Goal: Task Accomplishment & Management: Manage account settings

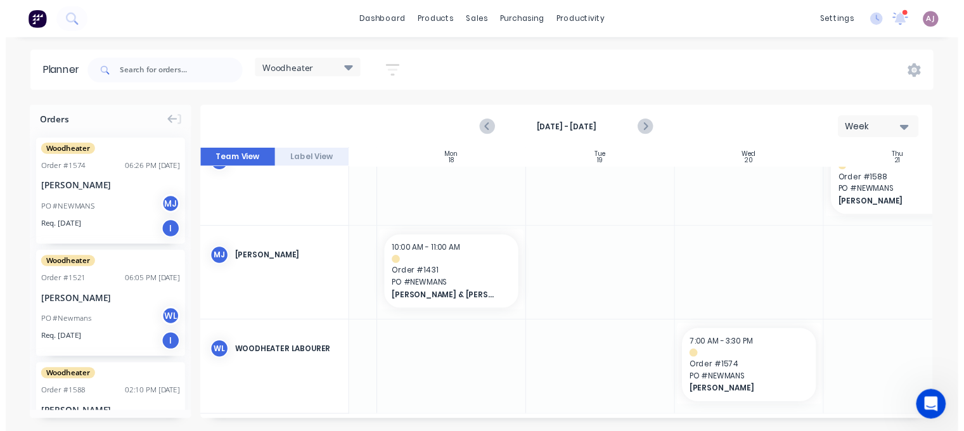
scroll to position [35, 0]
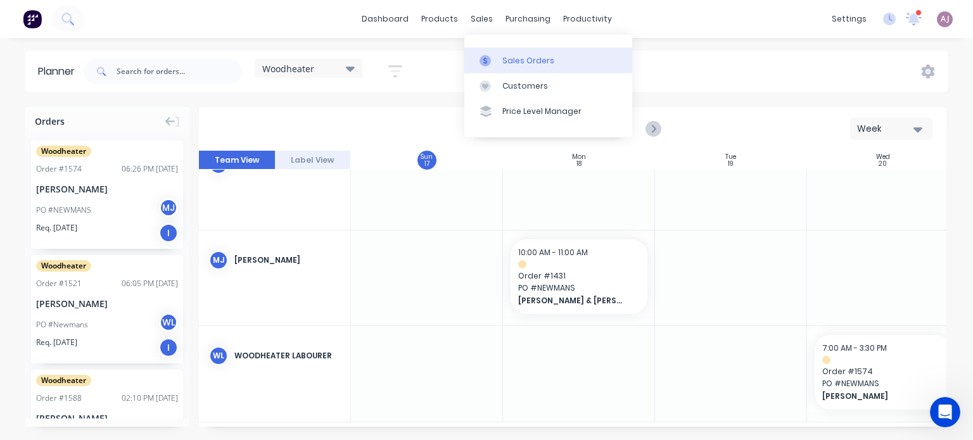
click at [500, 51] on link "Sales Orders" at bounding box center [548, 60] width 168 height 25
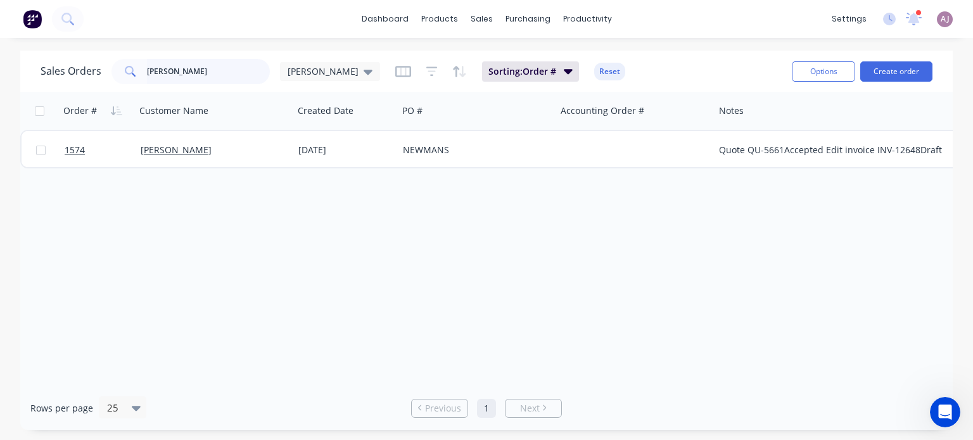
click at [163, 70] on input "[PERSON_NAME]" at bounding box center [209, 71] width 124 height 25
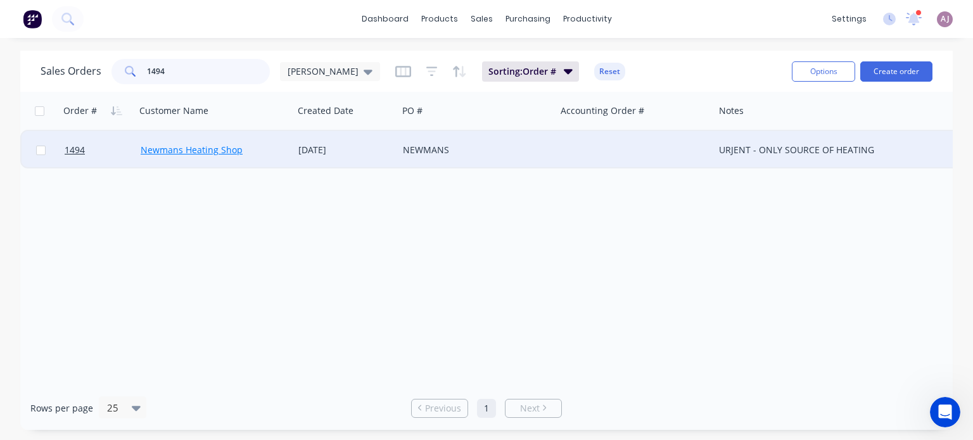
type input "1494"
click at [194, 154] on link "Newmans Heating Shop" at bounding box center [192, 150] width 102 height 12
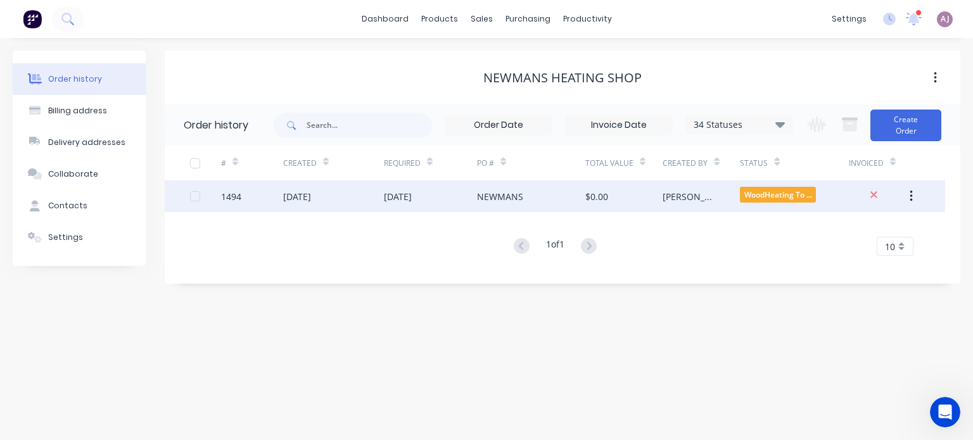
click at [391, 194] on div "[DATE]" at bounding box center [398, 196] width 28 height 13
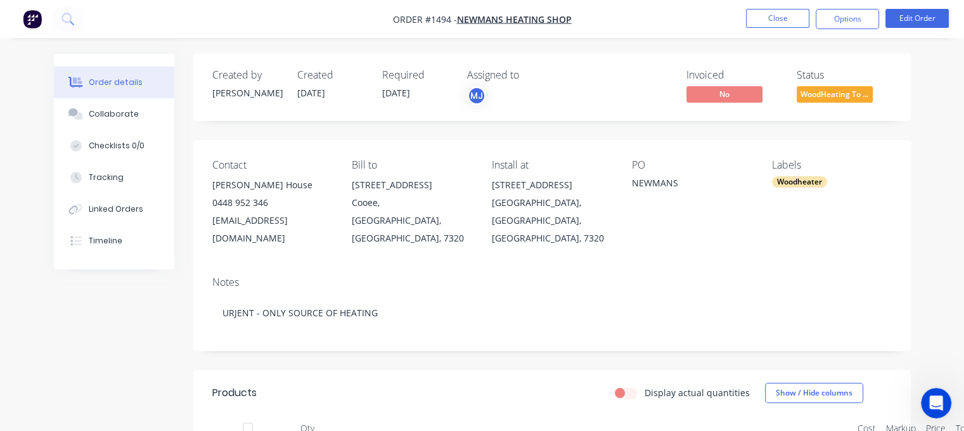
click at [829, 93] on span "WoodHeating To ..." at bounding box center [834, 94] width 76 height 16
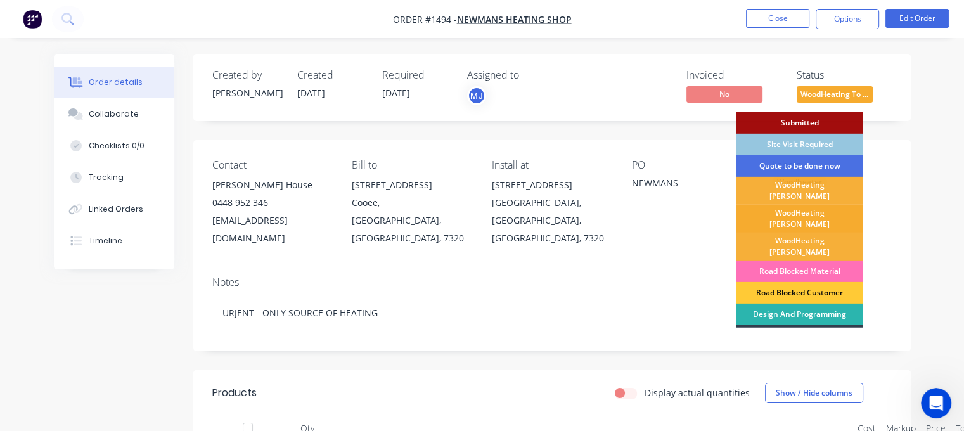
click at [820, 205] on div "WoodHeating [PERSON_NAME]" at bounding box center [799, 219] width 127 height 28
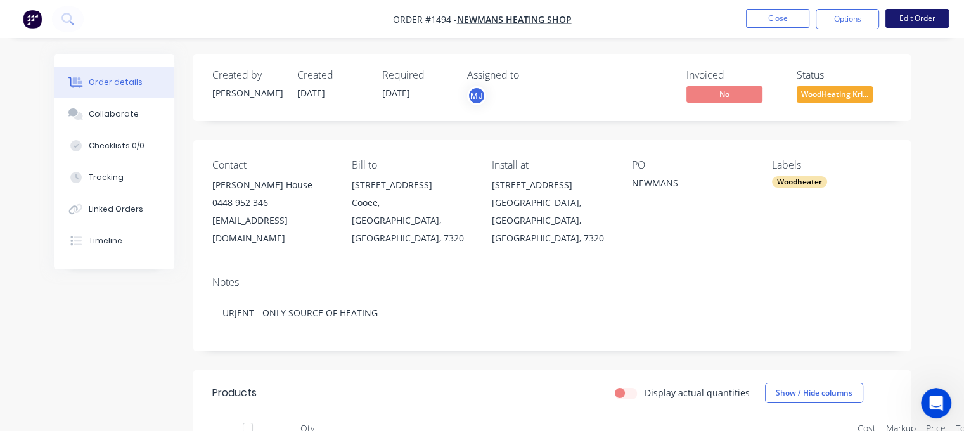
click at [907, 20] on button "Edit Order" at bounding box center [916, 18] width 63 height 19
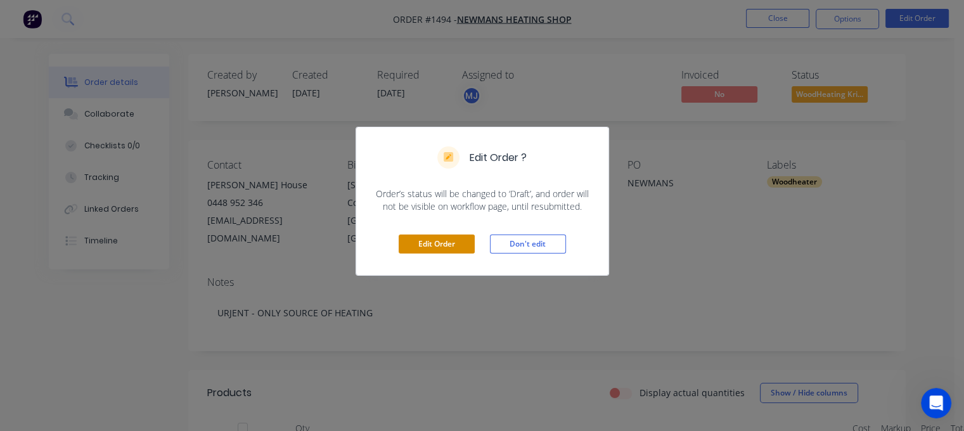
click at [455, 243] on button "Edit Order" at bounding box center [436, 243] width 76 height 19
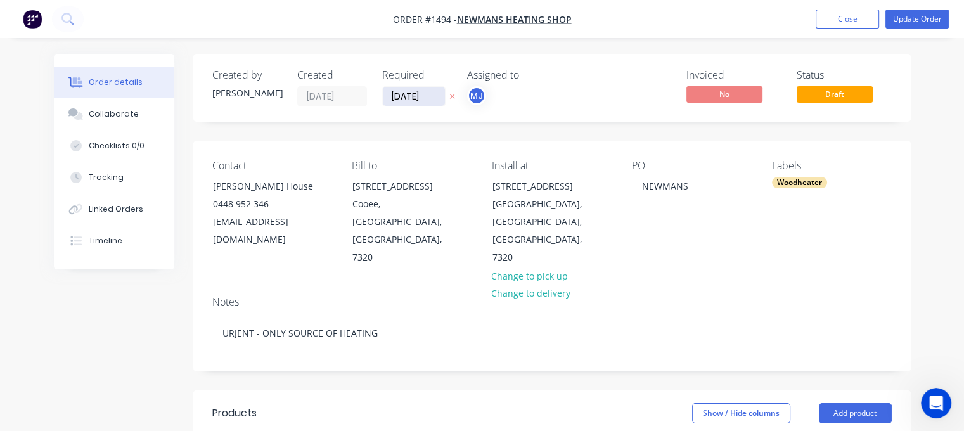
click at [438, 94] on input "[DATE]" at bounding box center [414, 96] width 62 height 19
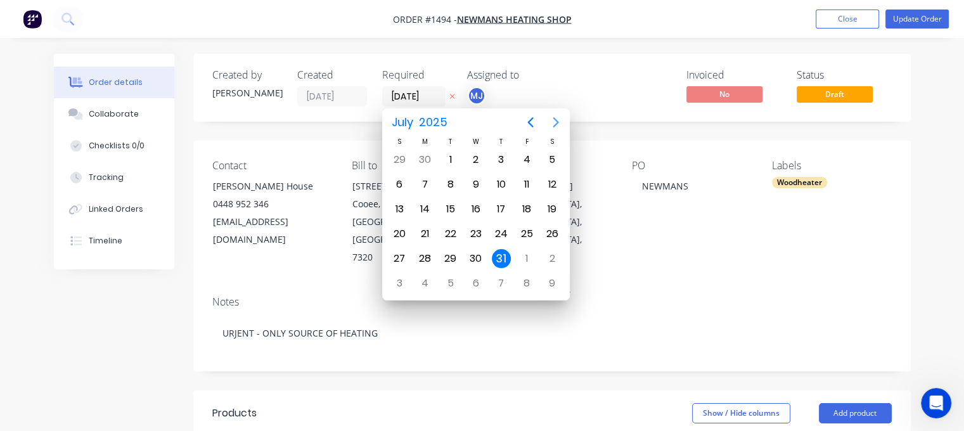
click at [556, 124] on icon "Next page" at bounding box center [556, 122] width 6 height 10
click at [450, 226] on div "19" at bounding box center [450, 233] width 19 height 19
type input "[DATE]"
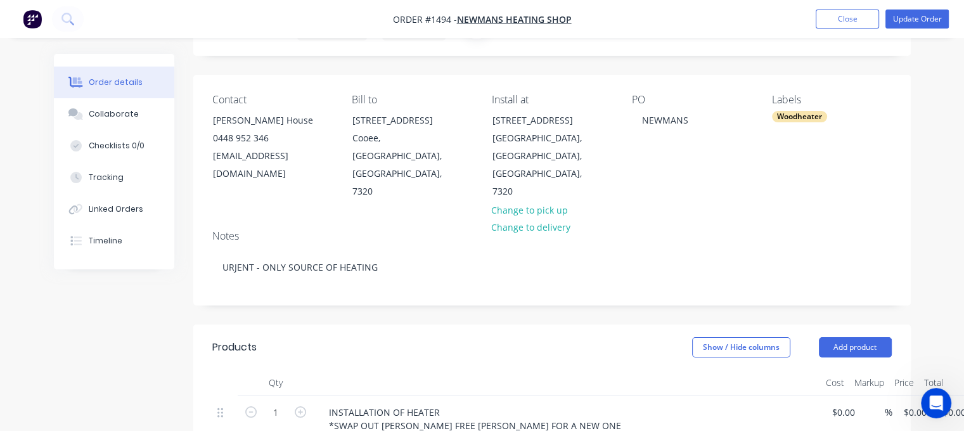
scroll to position [127, 0]
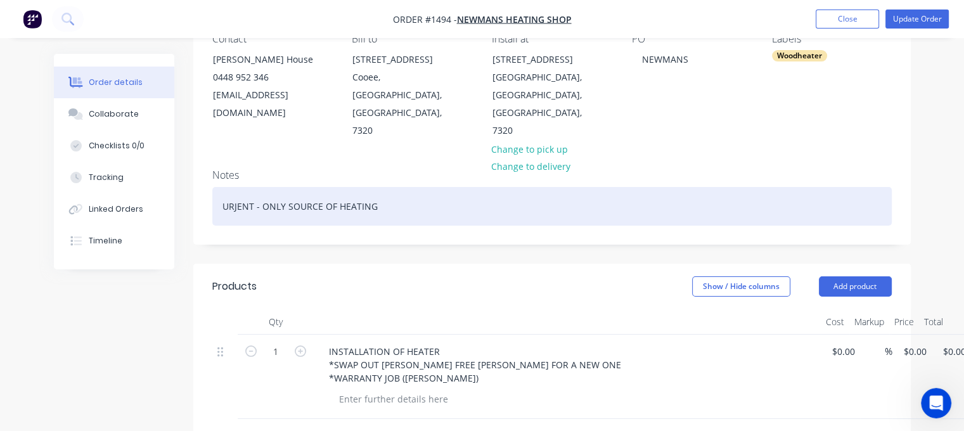
click at [236, 187] on div "URJENT - ONLY SOURCE OF HEATING" at bounding box center [551, 206] width 679 height 39
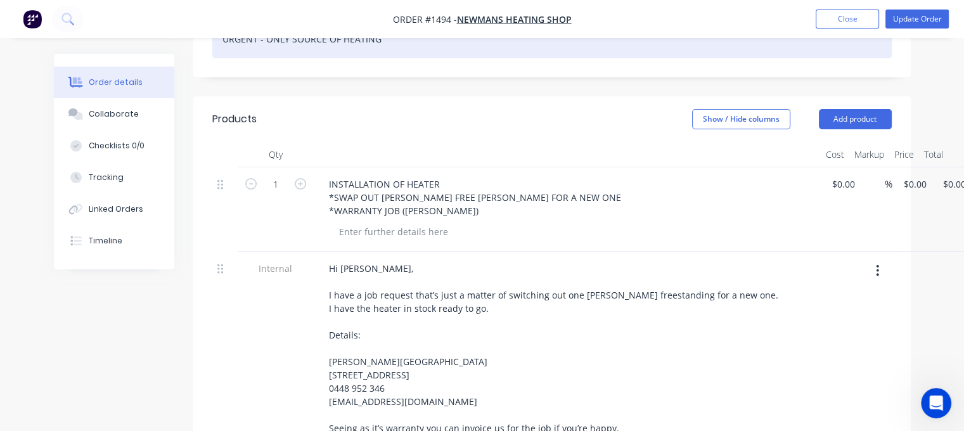
scroll to position [317, 0]
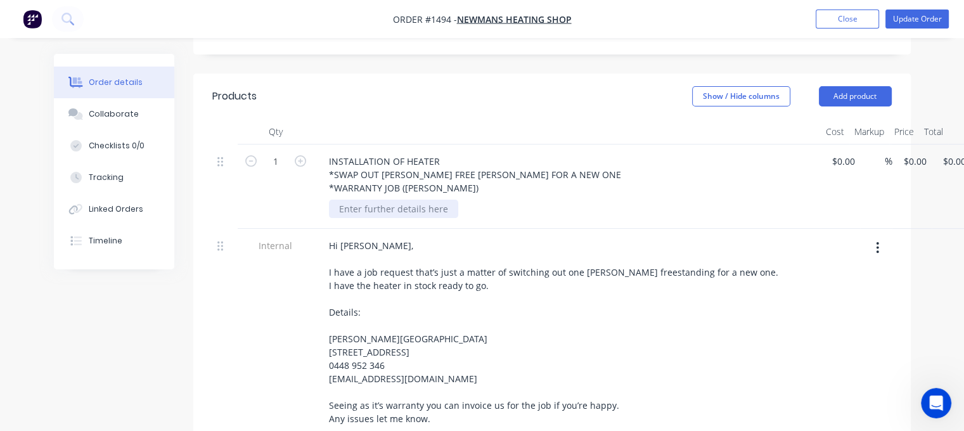
click at [408, 200] on div at bounding box center [393, 209] width 129 height 18
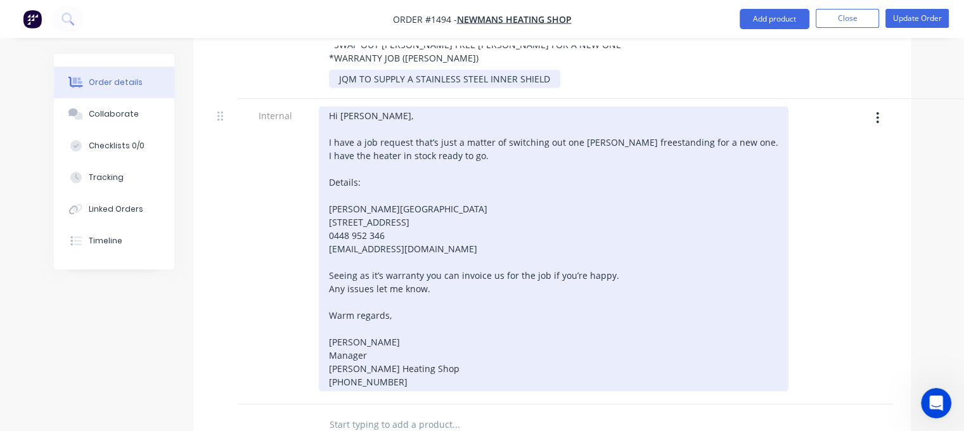
scroll to position [177, 0]
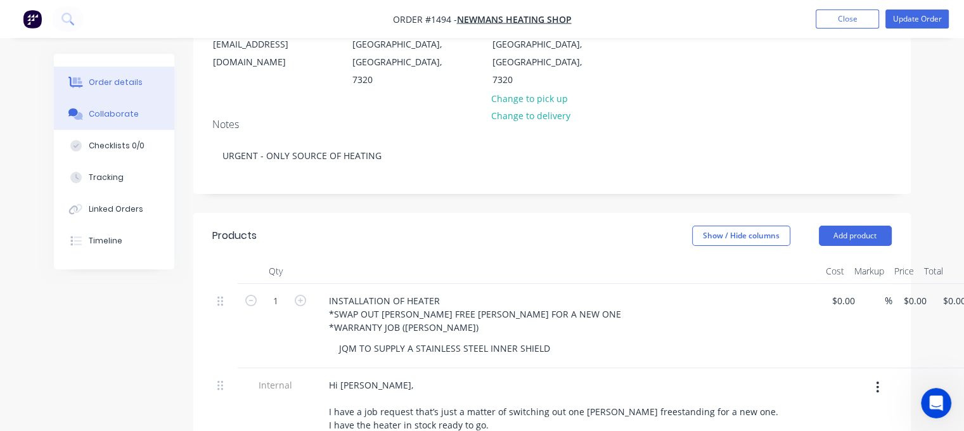
click at [127, 112] on div "Collaborate" at bounding box center [114, 113] width 50 height 11
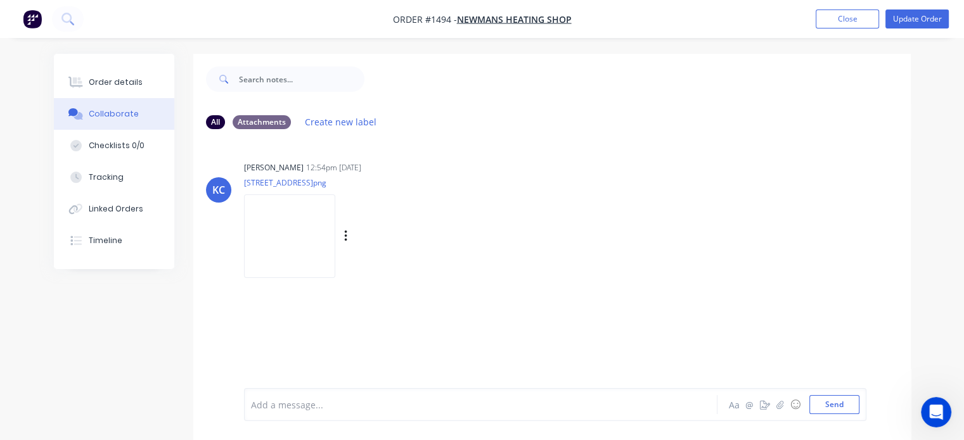
click at [278, 229] on img at bounding box center [289, 235] width 91 height 83
click at [117, 77] on div "Order details" at bounding box center [116, 82] width 54 height 11
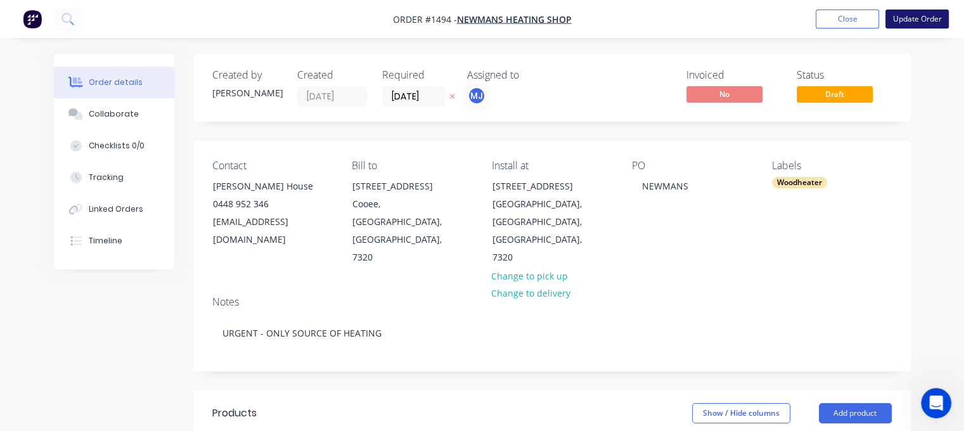
click at [913, 21] on button "Update Order" at bounding box center [916, 19] width 63 height 19
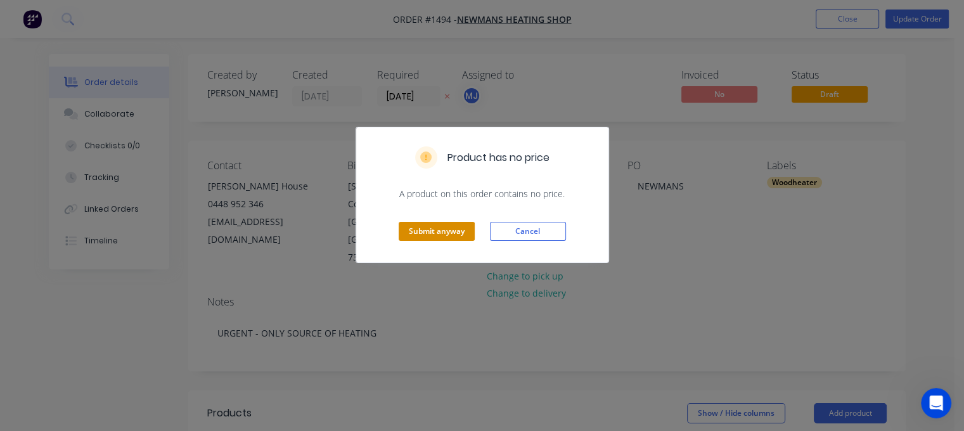
click at [442, 232] on button "Submit anyway" at bounding box center [436, 231] width 76 height 19
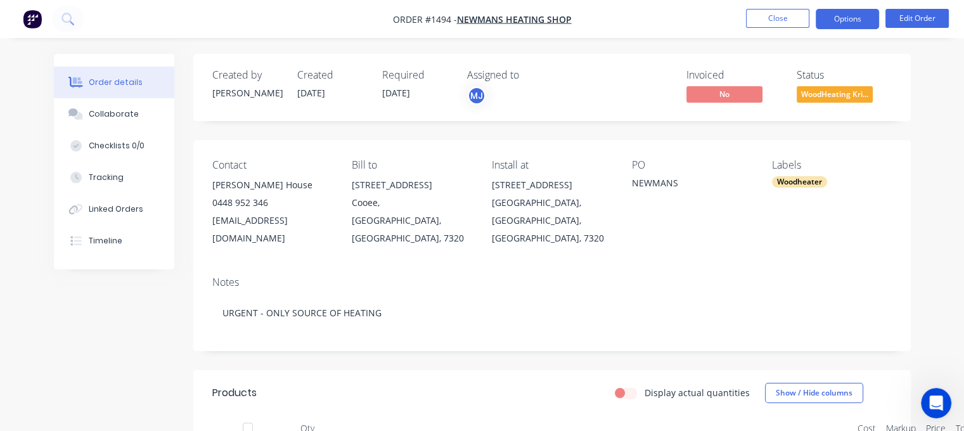
click at [849, 19] on button "Options" at bounding box center [846, 19] width 63 height 20
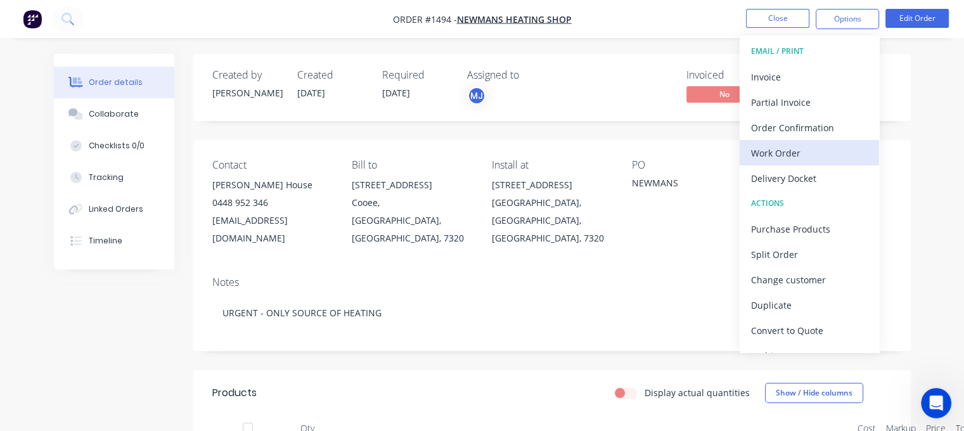
click at [779, 153] on div "Work Order" at bounding box center [809, 153] width 117 height 18
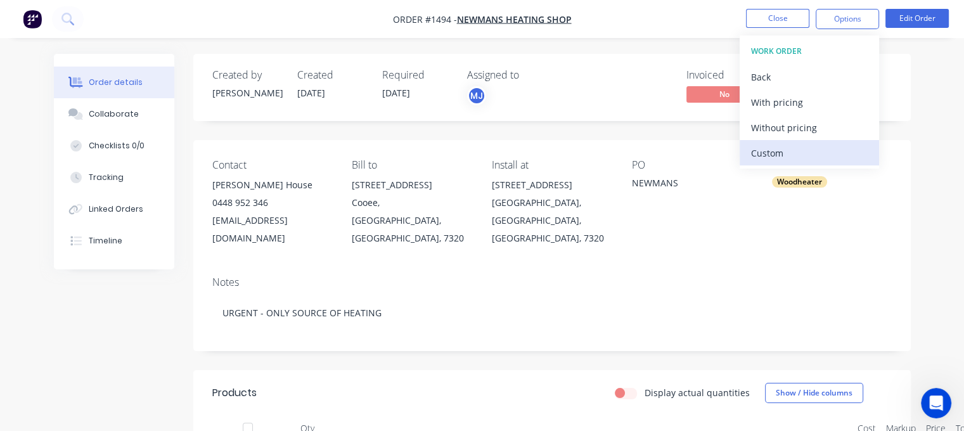
click at [778, 153] on div "Custom" at bounding box center [809, 153] width 117 height 18
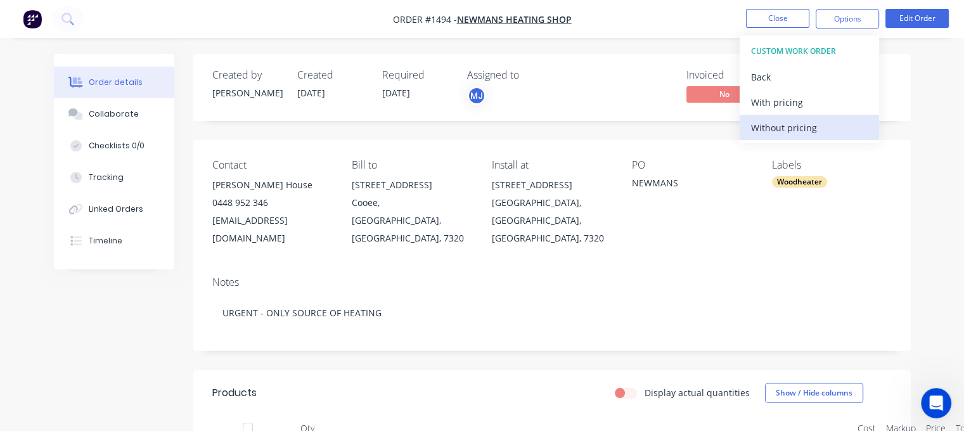
click at [791, 126] on div "Without pricing" at bounding box center [809, 127] width 117 height 18
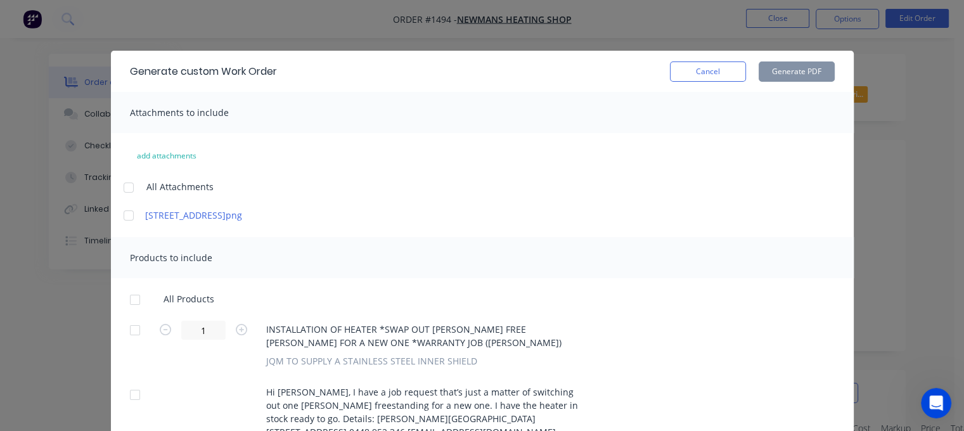
click at [132, 187] on div at bounding box center [128, 187] width 25 height 25
click at [125, 297] on div at bounding box center [134, 299] width 25 height 25
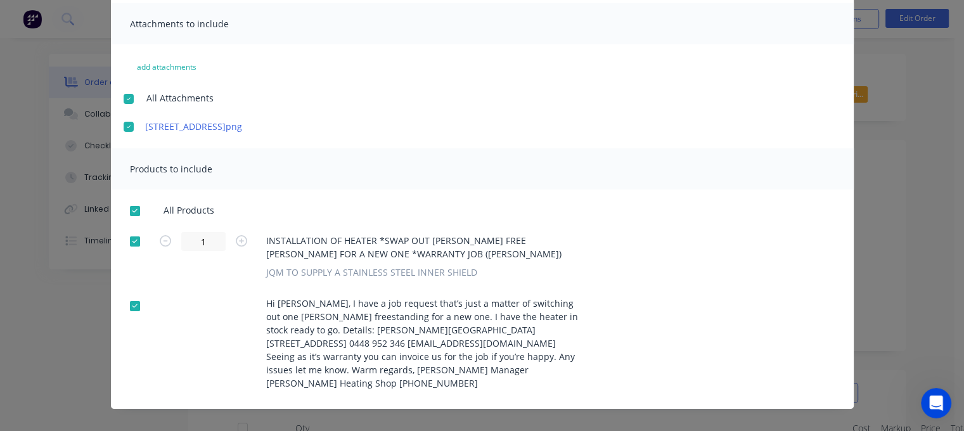
scroll to position [89, 0]
click at [124, 305] on div at bounding box center [134, 305] width 25 height 25
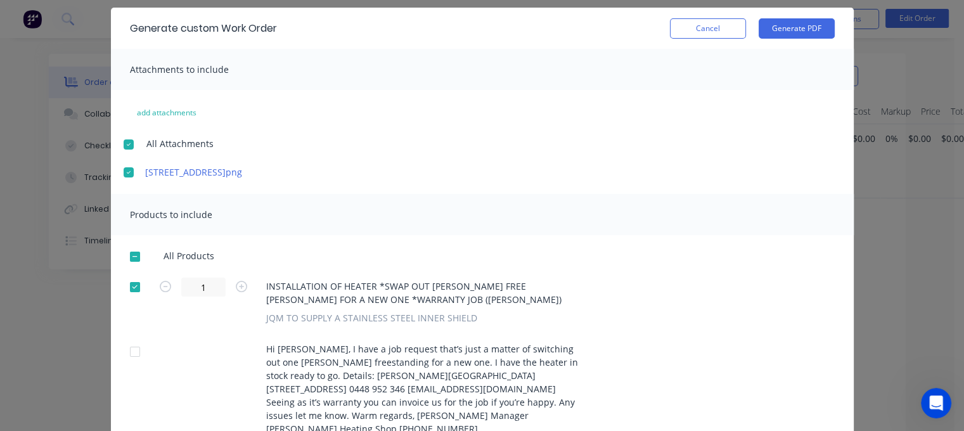
scroll to position [0, 0]
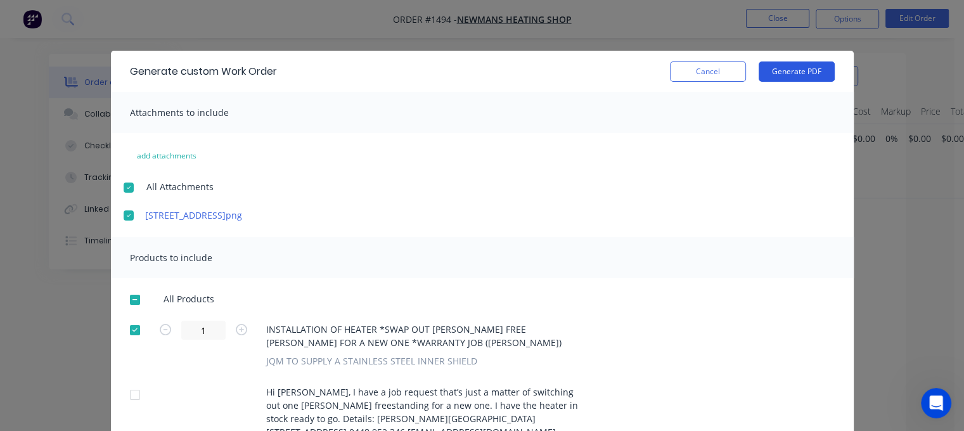
click at [792, 72] on button "Generate PDF" at bounding box center [796, 71] width 76 height 20
click at [709, 73] on button "Cancel" at bounding box center [708, 71] width 76 height 20
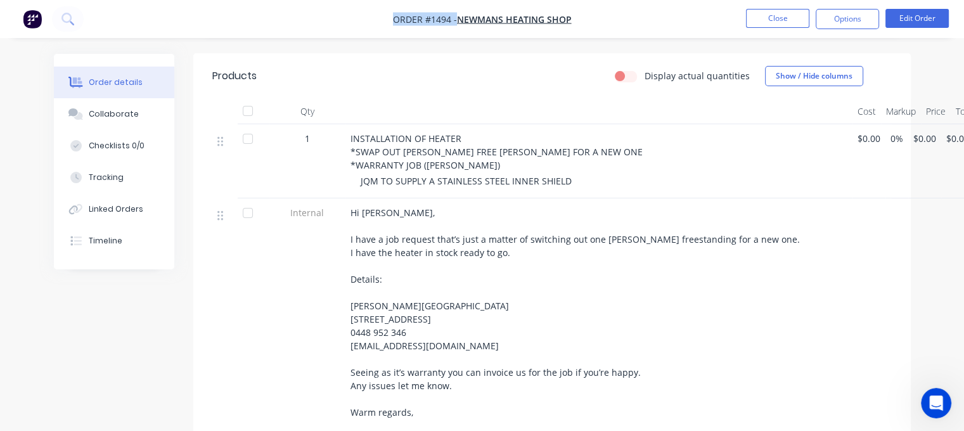
drag, startPoint x: 393, startPoint y: 22, endPoint x: 659, endPoint y: 16, distance: 266.8
click at [659, 15] on nav "Order #1494 - [PERSON_NAME] Heating Shop Close Options Edit Order" at bounding box center [482, 19] width 964 height 38
copy div "Order #1494 - [PERSON_NAME] Heating Shop Close Options Edit Order"
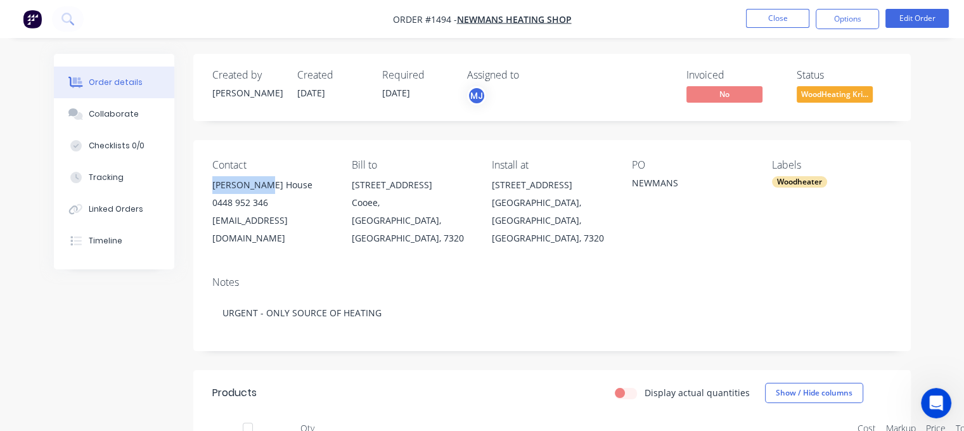
drag, startPoint x: 212, startPoint y: 184, endPoint x: 264, endPoint y: 188, distance: 51.5
click at [264, 188] on div "[PERSON_NAME] House" at bounding box center [272, 185] width 120 height 18
copy div "[PERSON_NAME] House"
drag, startPoint x: 633, startPoint y: 183, endPoint x: 681, endPoint y: 184, distance: 48.2
click at [681, 184] on div "NEWMANS" at bounding box center [692, 185] width 120 height 18
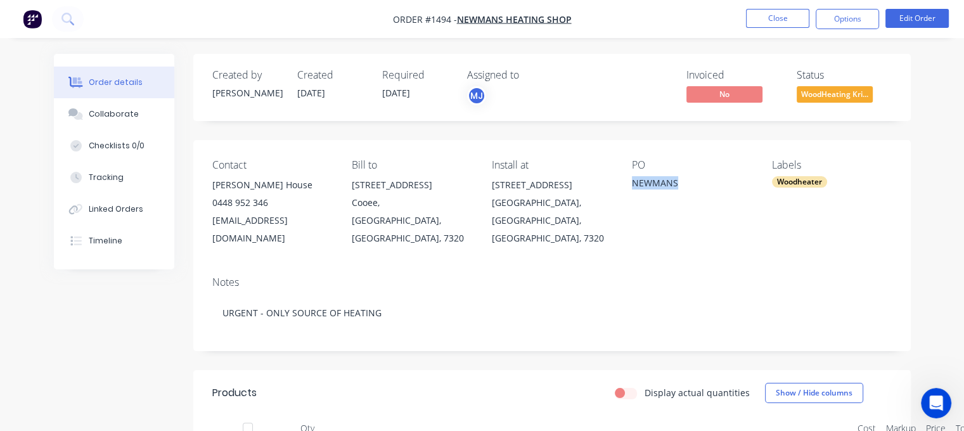
copy div "NEWMANS"
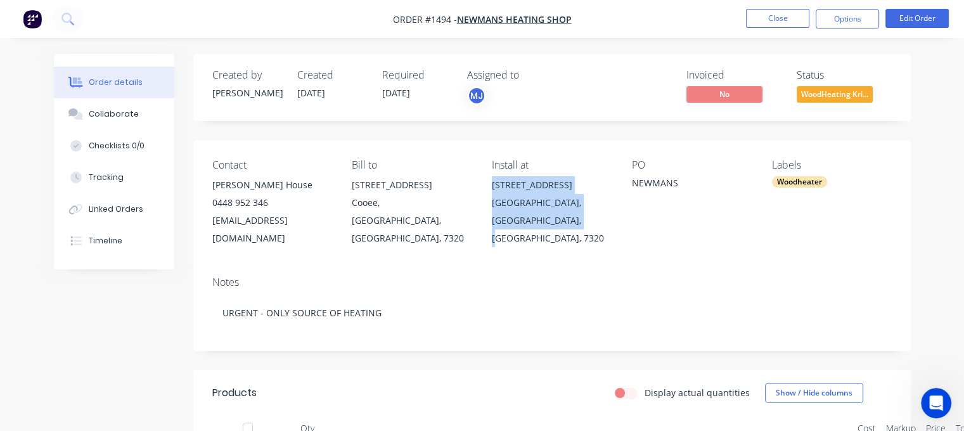
drag, startPoint x: 492, startPoint y: 183, endPoint x: 582, endPoint y: 227, distance: 99.7
click at [582, 227] on div "[STREET_ADDRESS]" at bounding box center [552, 211] width 120 height 71
copy div "[STREET_ADDRESS]"
click at [916, 22] on button "Edit Order" at bounding box center [916, 18] width 63 height 19
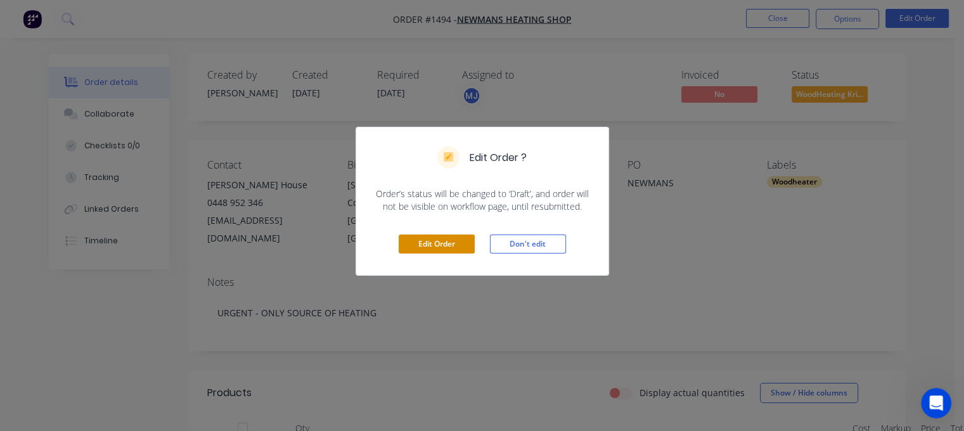
click at [437, 243] on button "Edit Order" at bounding box center [436, 243] width 76 height 19
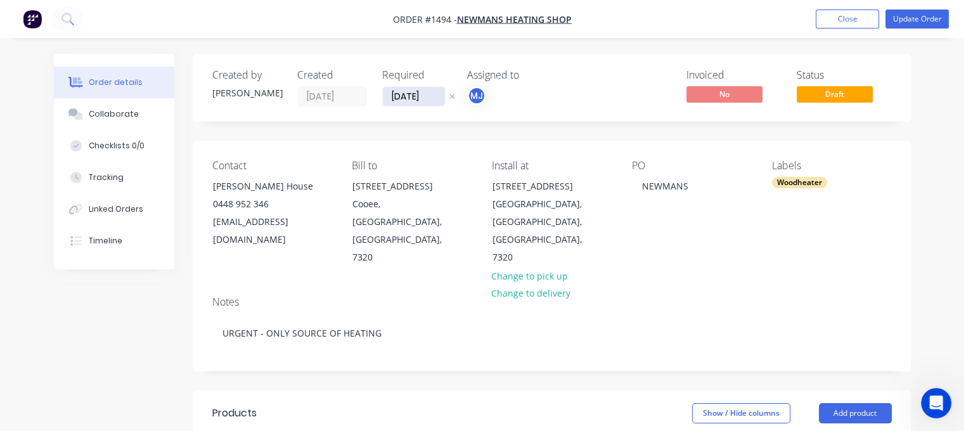
click at [412, 94] on input "[DATE]" at bounding box center [414, 96] width 62 height 19
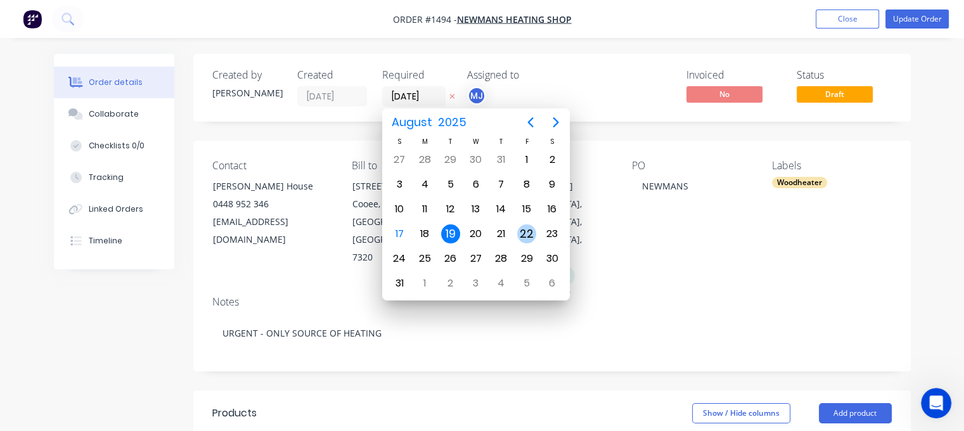
click at [528, 233] on div "22" at bounding box center [526, 233] width 19 height 19
type input "[DATE]"
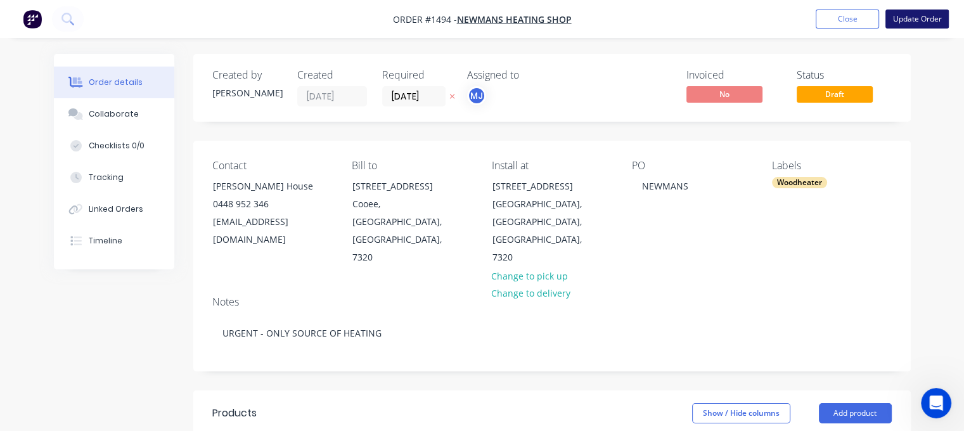
click at [924, 23] on button "Update Order" at bounding box center [916, 19] width 63 height 19
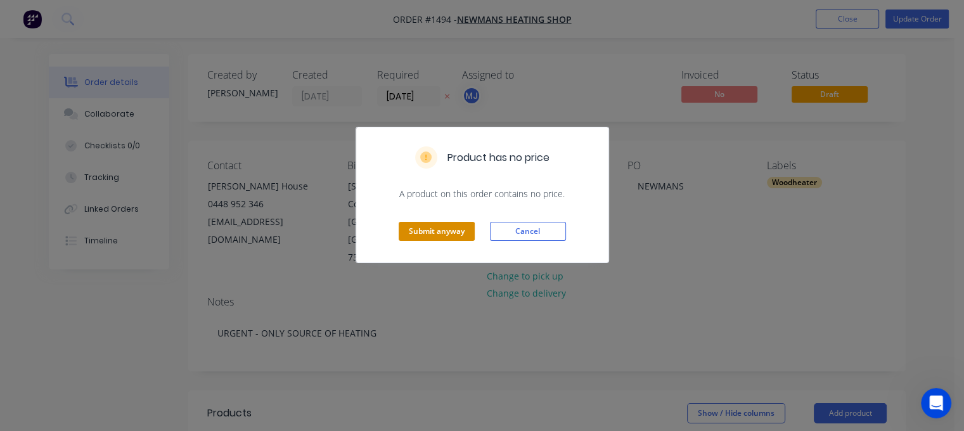
click at [448, 232] on button "Submit anyway" at bounding box center [436, 231] width 76 height 19
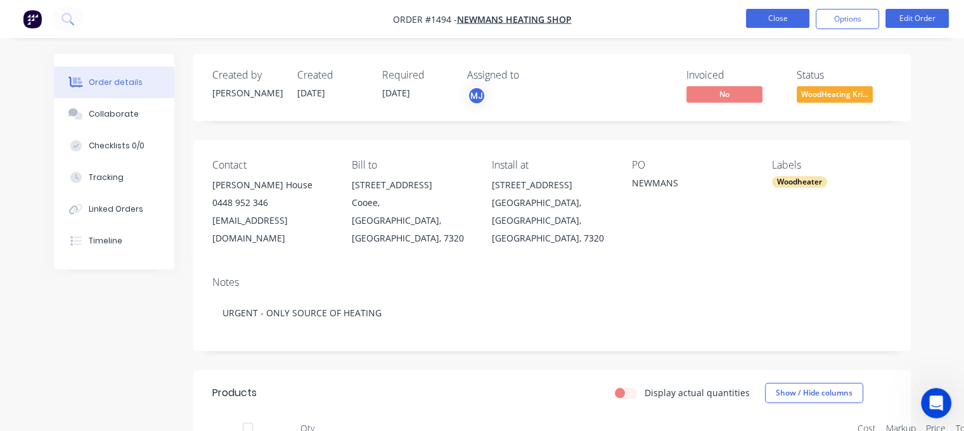
click at [773, 15] on button "Close" at bounding box center [777, 18] width 63 height 19
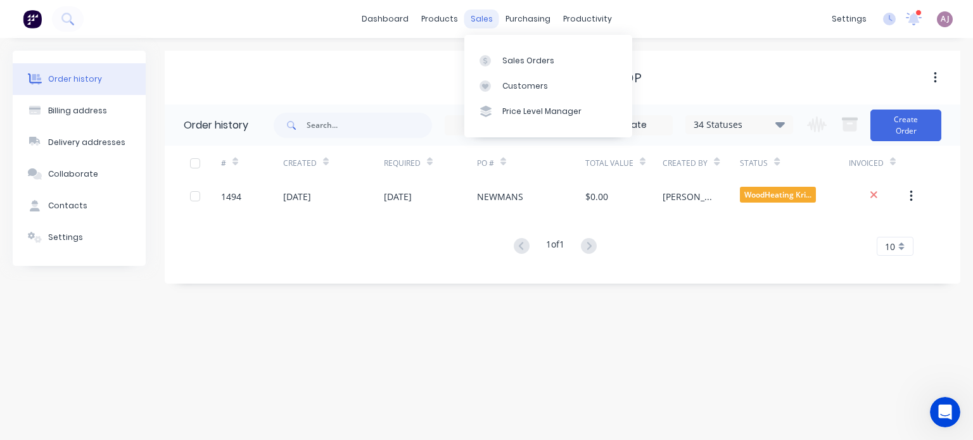
click at [481, 20] on div "sales" at bounding box center [481, 19] width 35 height 19
click at [502, 61] on div "Sales Orders" at bounding box center [528, 60] width 52 height 11
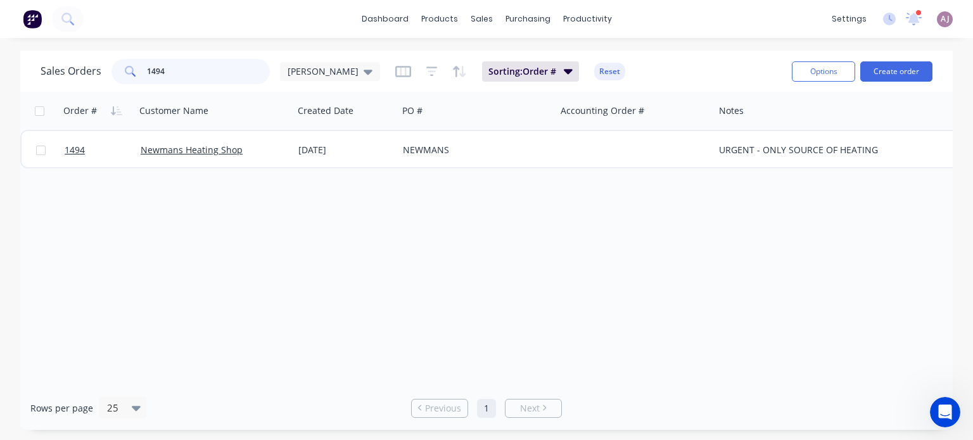
click at [188, 70] on input "1494" at bounding box center [209, 71] width 124 height 25
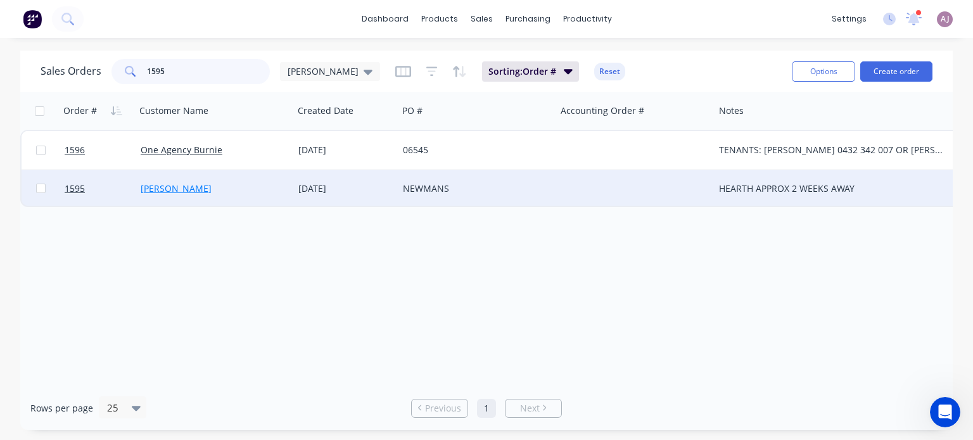
type input "1595"
click at [182, 185] on link "[PERSON_NAME]" at bounding box center [176, 188] width 71 height 12
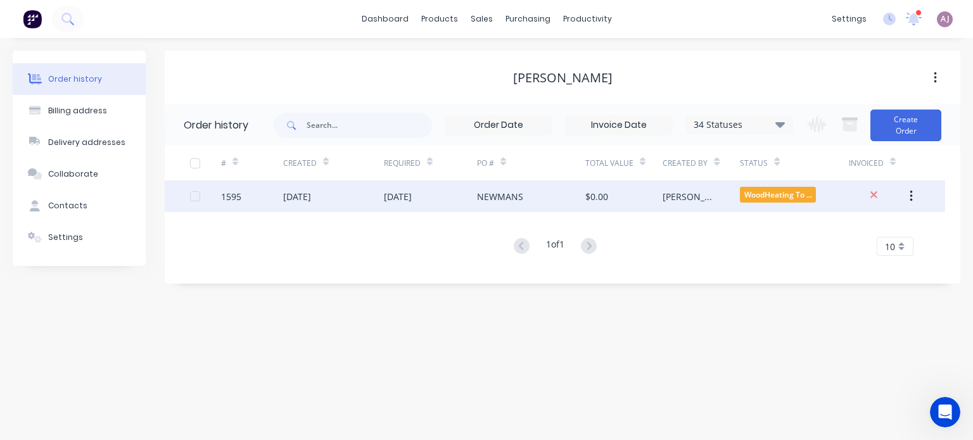
click at [311, 201] on div "[DATE]" at bounding box center [297, 196] width 28 height 13
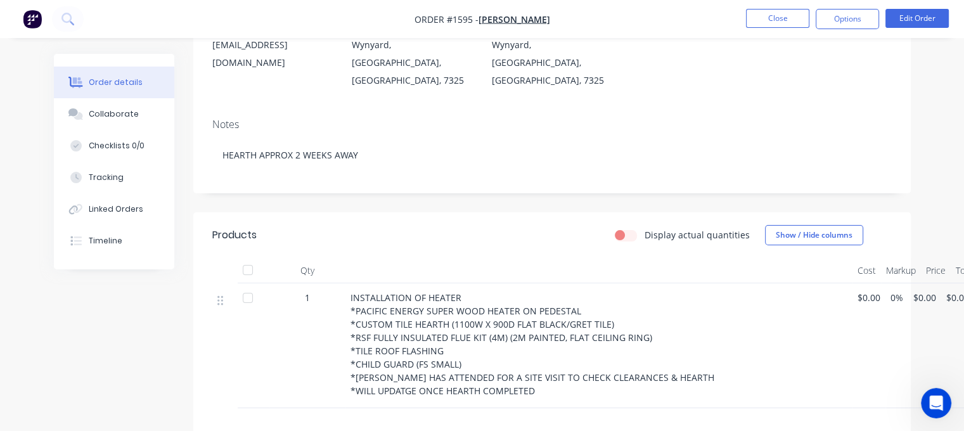
scroll to position [253, 0]
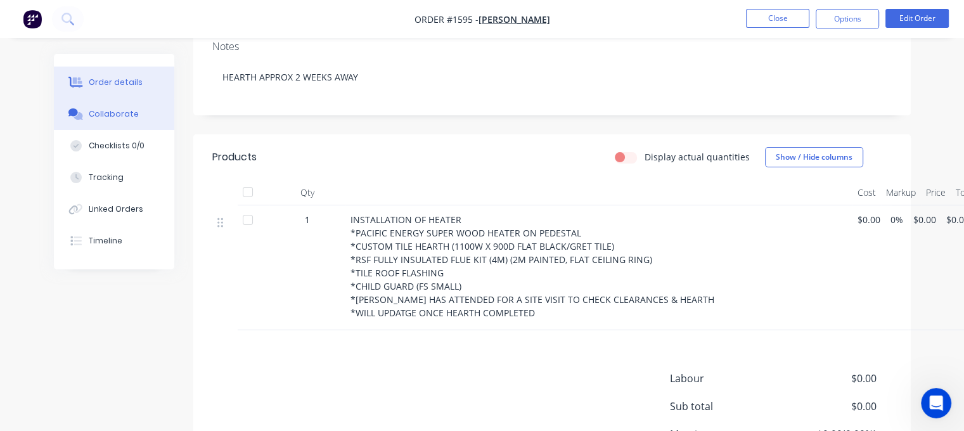
click at [125, 111] on div "Collaborate" at bounding box center [114, 113] width 50 height 11
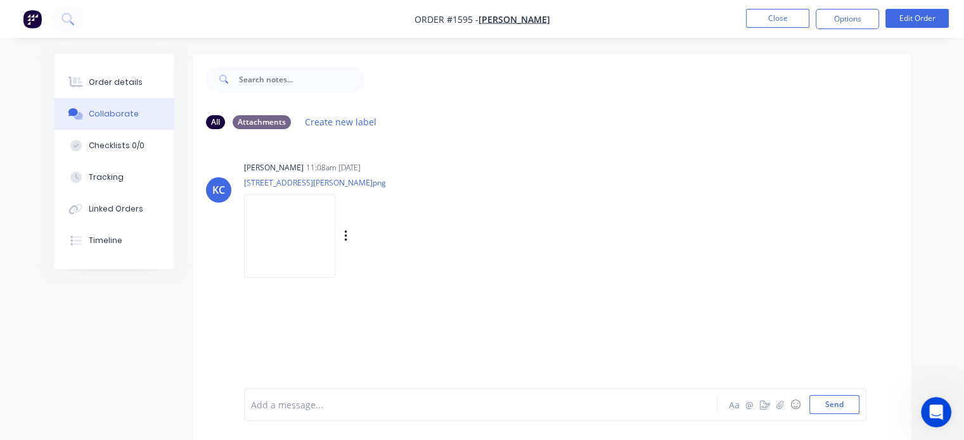
click at [319, 226] on img at bounding box center [289, 235] width 91 height 83
click at [122, 83] on div "Order details" at bounding box center [116, 82] width 54 height 11
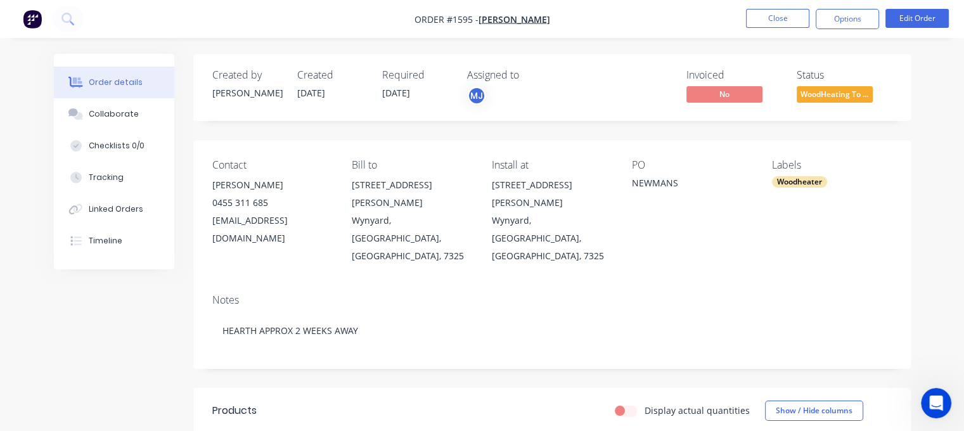
drag, startPoint x: 213, startPoint y: 184, endPoint x: 290, endPoint y: 183, distance: 77.3
click at [290, 183] on div "[PERSON_NAME]" at bounding box center [272, 185] width 120 height 18
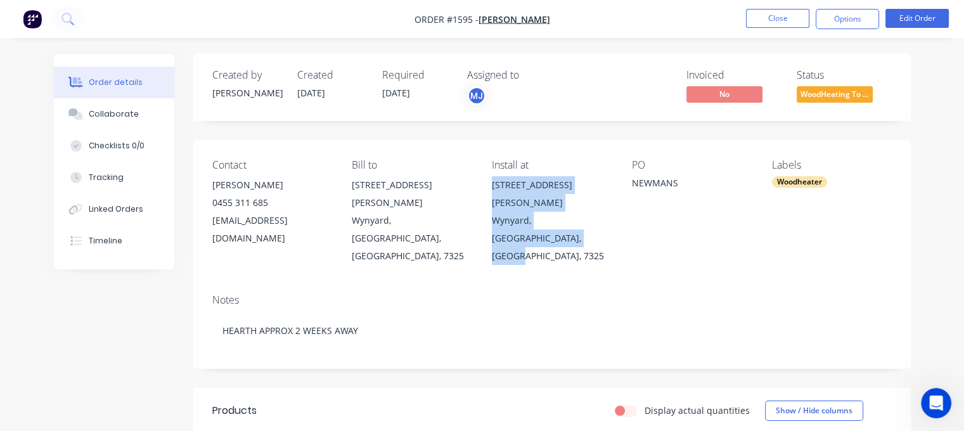
drag, startPoint x: 525, startPoint y: 186, endPoint x: 609, endPoint y: 224, distance: 93.0
click at [609, 224] on div "[STREET_ADDRESS][PERSON_NAME]" at bounding box center [552, 220] width 120 height 89
copy div "[STREET_ADDRESS][PERSON_NAME]"
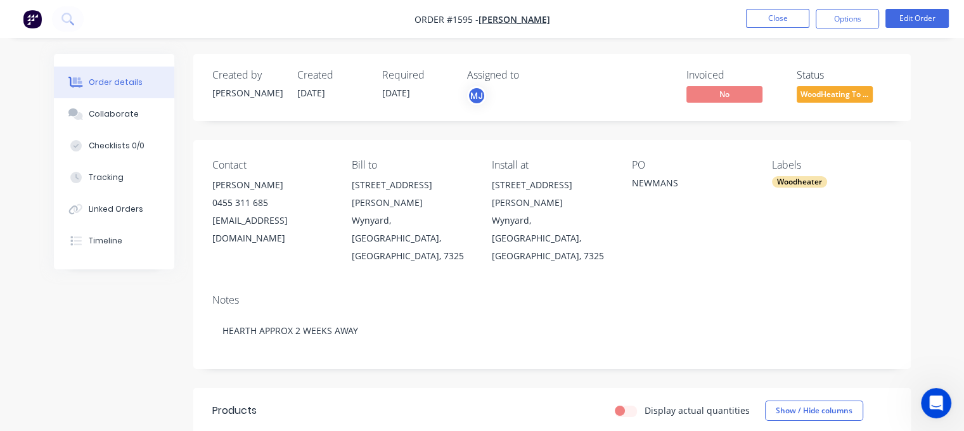
click at [229, 222] on div "[EMAIL_ADDRESS][DOMAIN_NAME]" at bounding box center [272, 229] width 120 height 35
copy div "[EMAIL_ADDRESS][DOMAIN_NAME]"
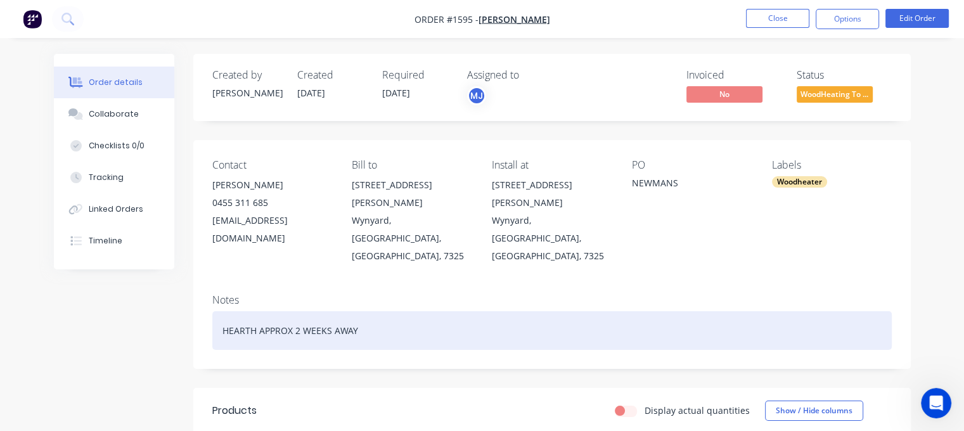
click at [219, 311] on div "HEARTH APPROX 2 WEEKS AWAY" at bounding box center [551, 330] width 679 height 39
paste div
click at [304, 311] on div "Quote QU-5663SentHEARTH APPROX 2 WEEKS AWAY" at bounding box center [551, 330] width 679 height 39
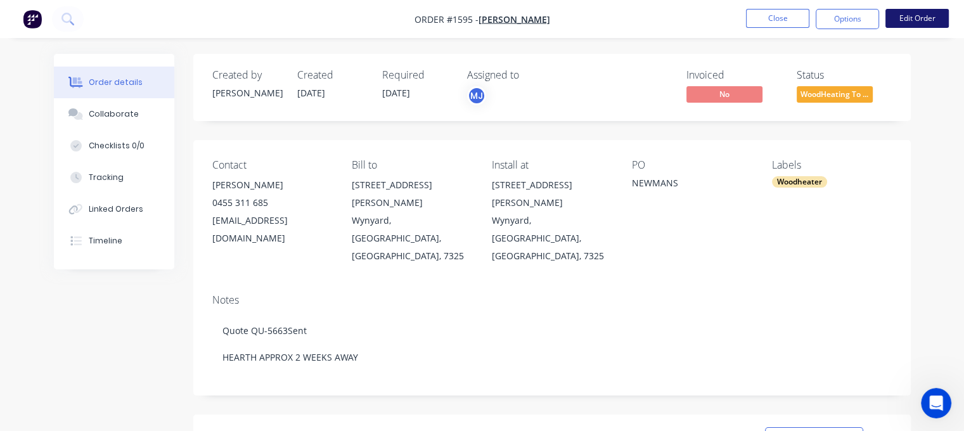
click at [917, 19] on button "Edit Order" at bounding box center [916, 18] width 63 height 19
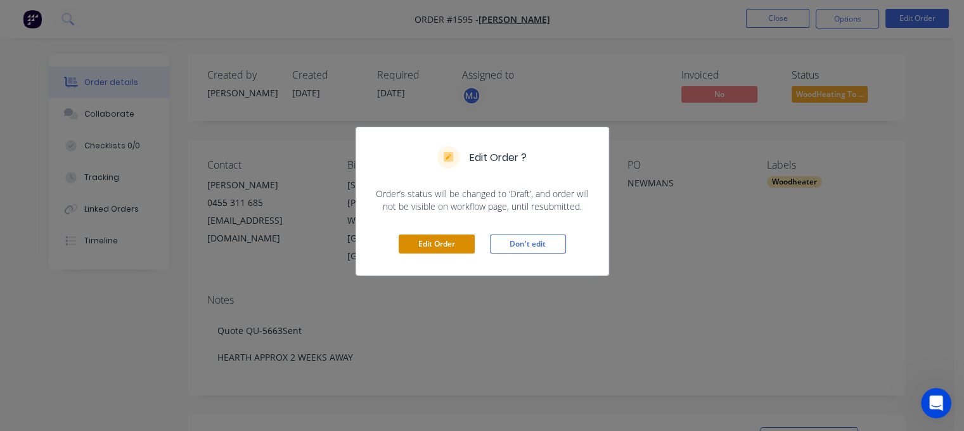
click at [426, 249] on button "Edit Order" at bounding box center [436, 243] width 76 height 19
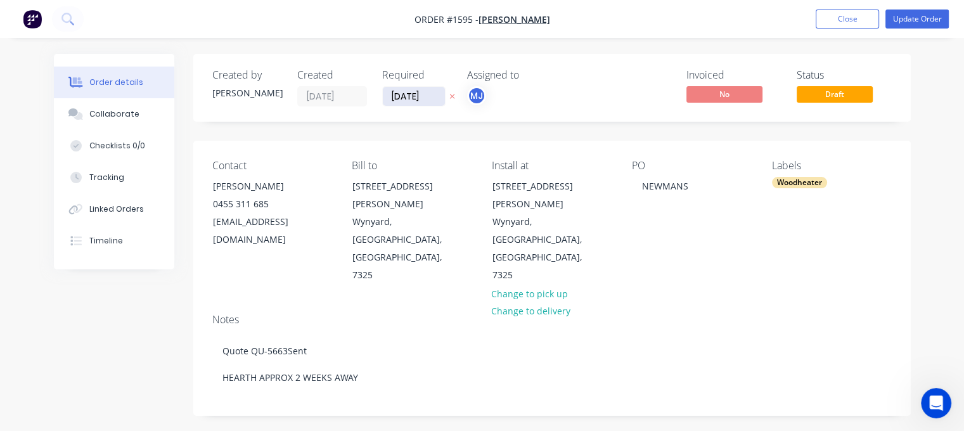
click at [416, 98] on input "[DATE]" at bounding box center [414, 96] width 62 height 19
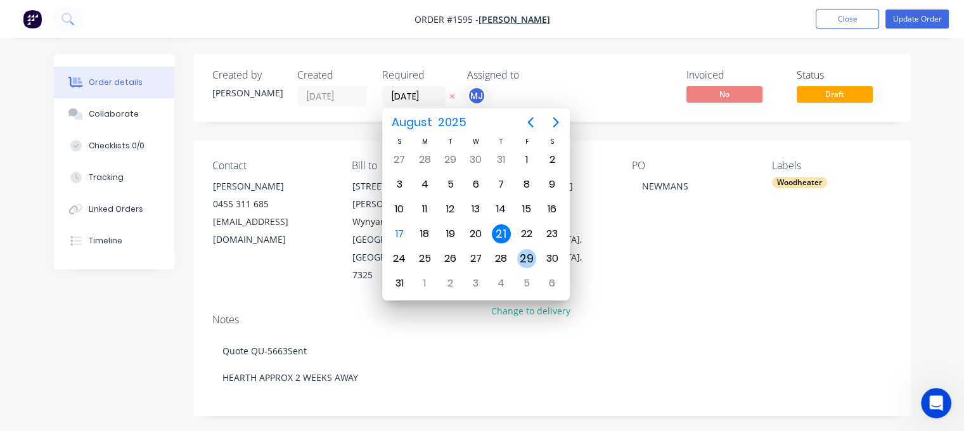
click at [530, 255] on div "29" at bounding box center [526, 258] width 19 height 19
type input "[DATE]"
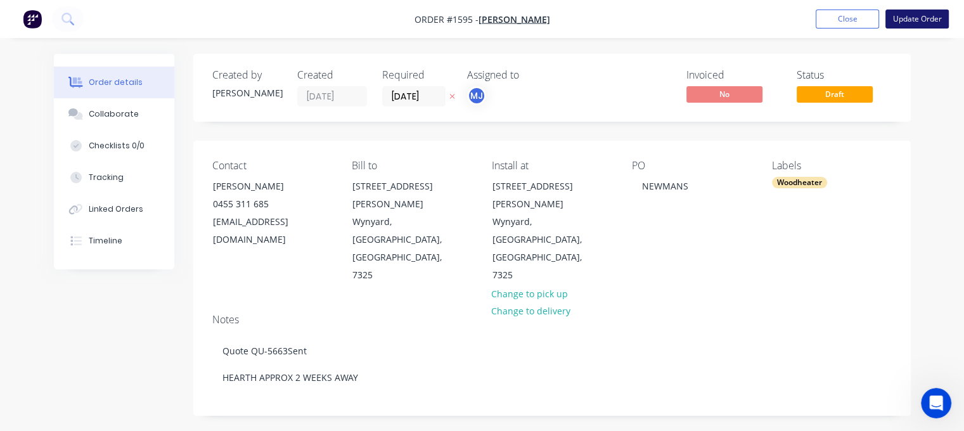
click at [913, 17] on button "Update Order" at bounding box center [916, 19] width 63 height 19
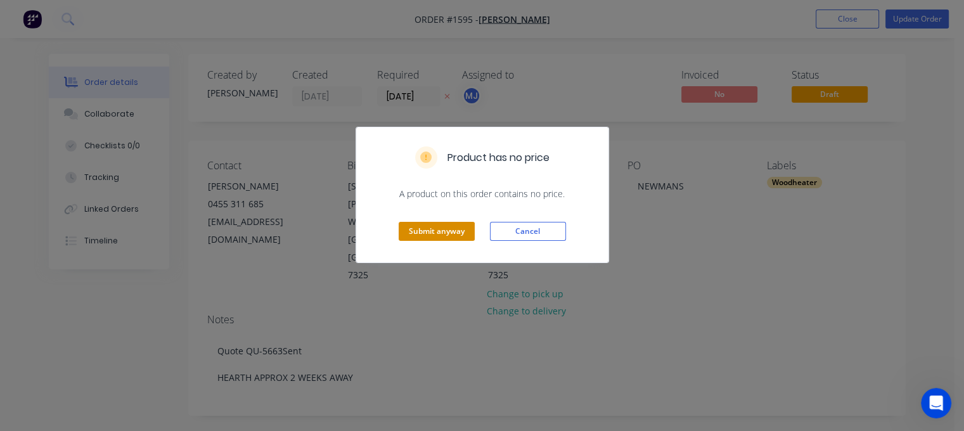
click at [436, 231] on button "Submit anyway" at bounding box center [436, 231] width 76 height 19
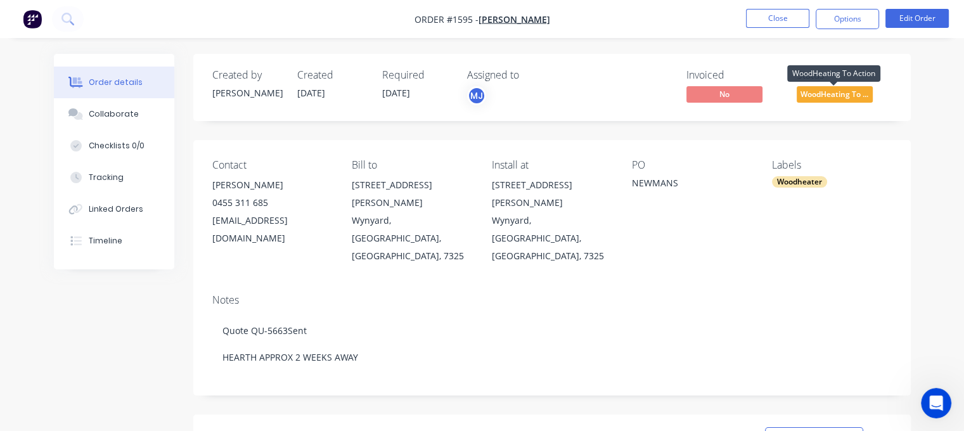
click at [834, 99] on span "WoodHeating To ..." at bounding box center [834, 94] width 76 height 16
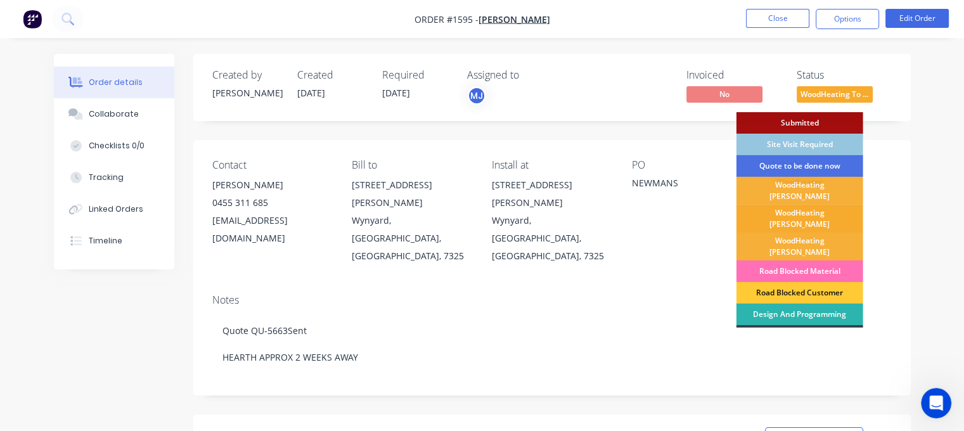
click at [813, 207] on div "WoodHeating [PERSON_NAME]" at bounding box center [799, 219] width 127 height 28
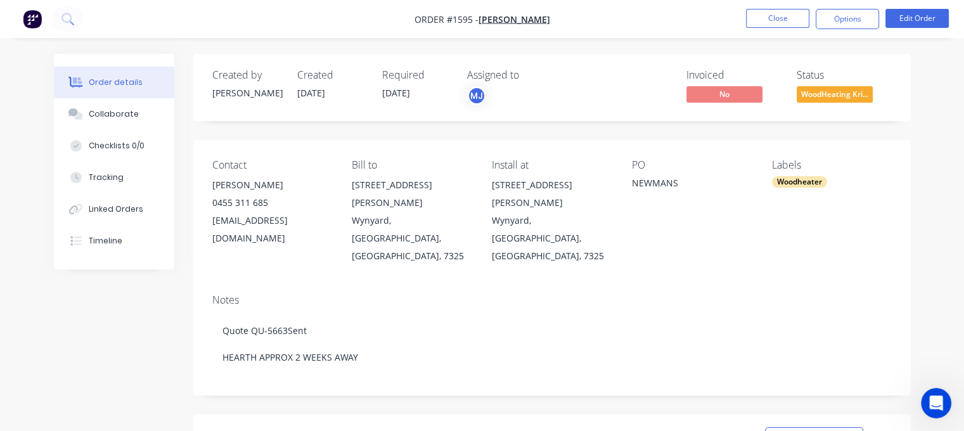
click at [775, 27] on li "Close" at bounding box center [777, 19] width 63 height 20
click at [776, 16] on button "Close" at bounding box center [777, 18] width 63 height 19
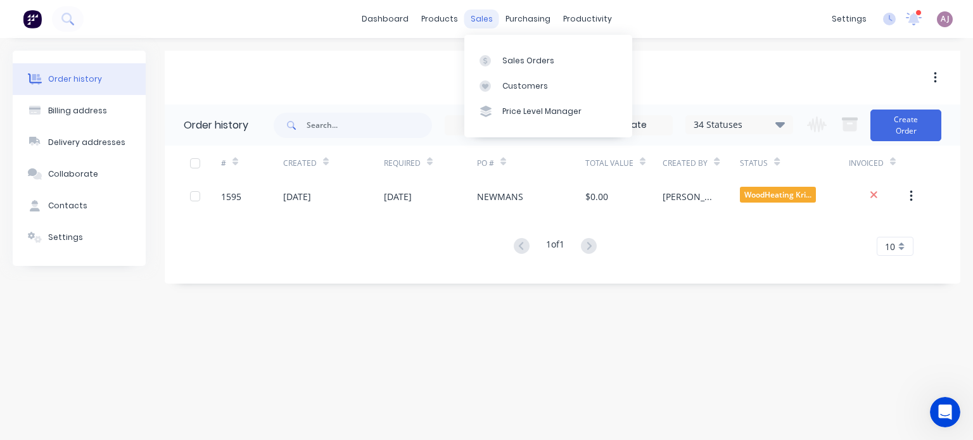
click at [479, 18] on div "sales" at bounding box center [481, 19] width 35 height 19
click at [525, 63] on div "Sales Orders" at bounding box center [528, 60] width 52 height 11
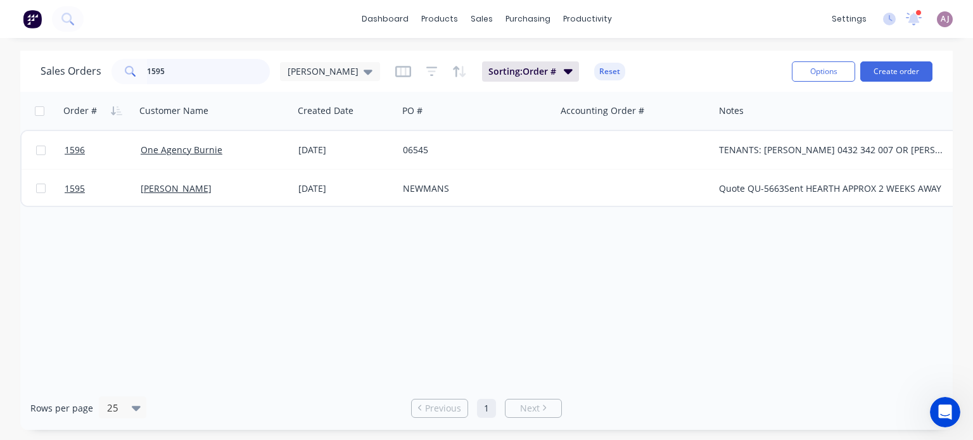
click at [170, 79] on input "1595" at bounding box center [209, 71] width 124 height 25
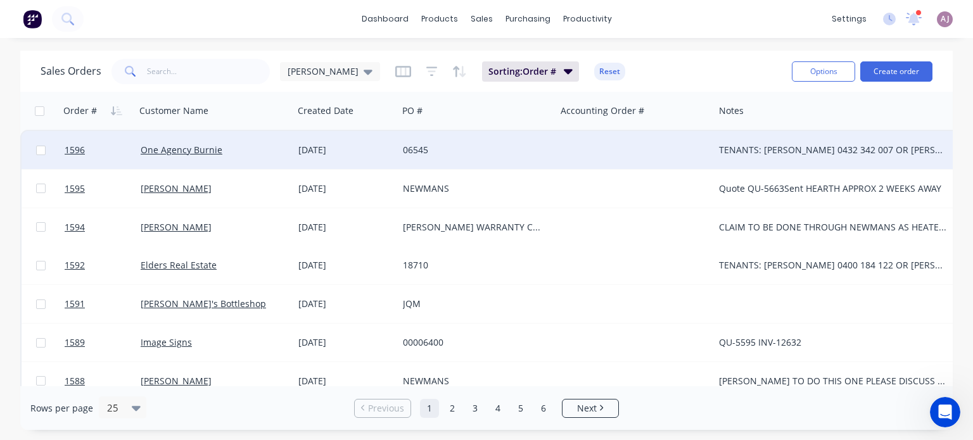
click at [219, 142] on div "One Agency Burnie" at bounding box center [215, 150] width 158 height 38
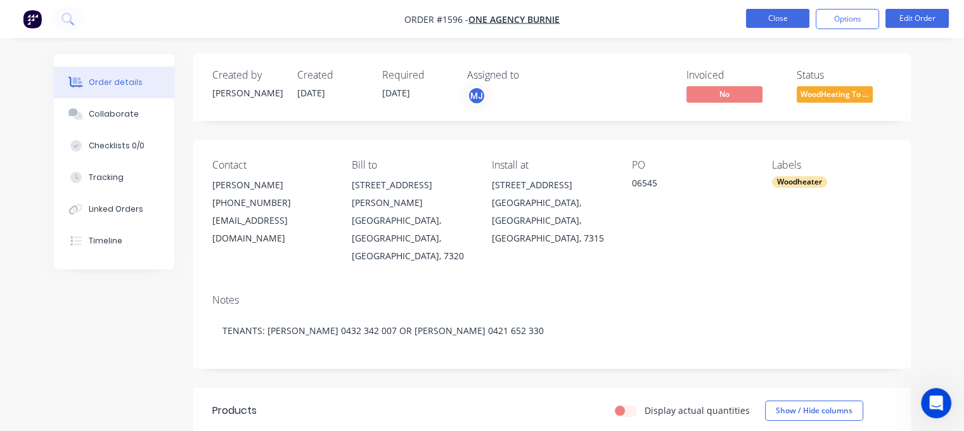
click at [757, 17] on button "Close" at bounding box center [777, 18] width 63 height 19
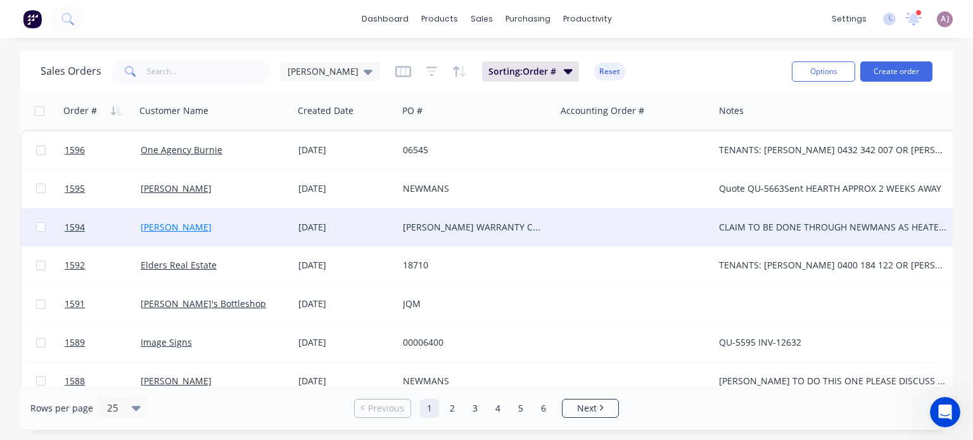
click at [172, 225] on link "[PERSON_NAME]" at bounding box center [176, 227] width 71 height 12
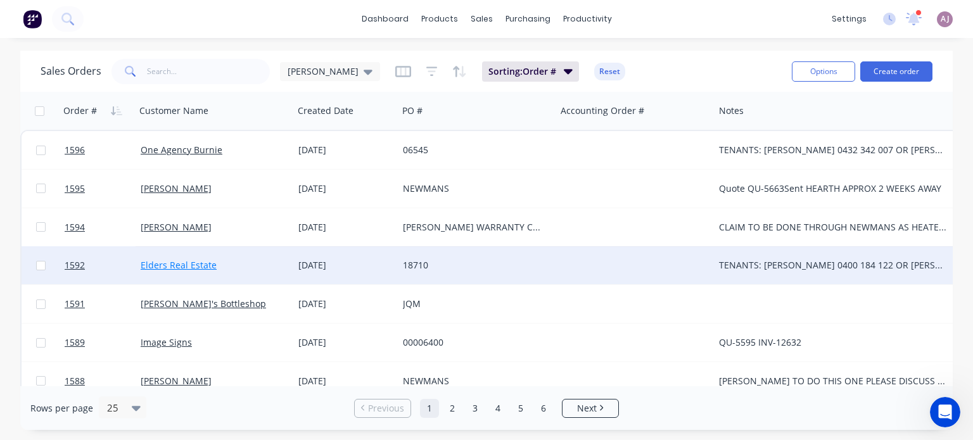
click at [189, 264] on link "Elders Real Estate" at bounding box center [179, 265] width 76 height 12
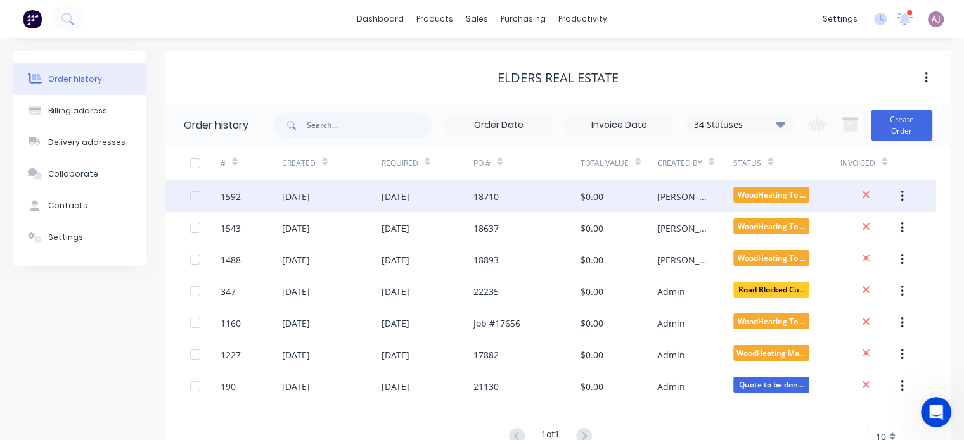
click at [340, 200] on div "[DATE]" at bounding box center [331, 197] width 99 height 32
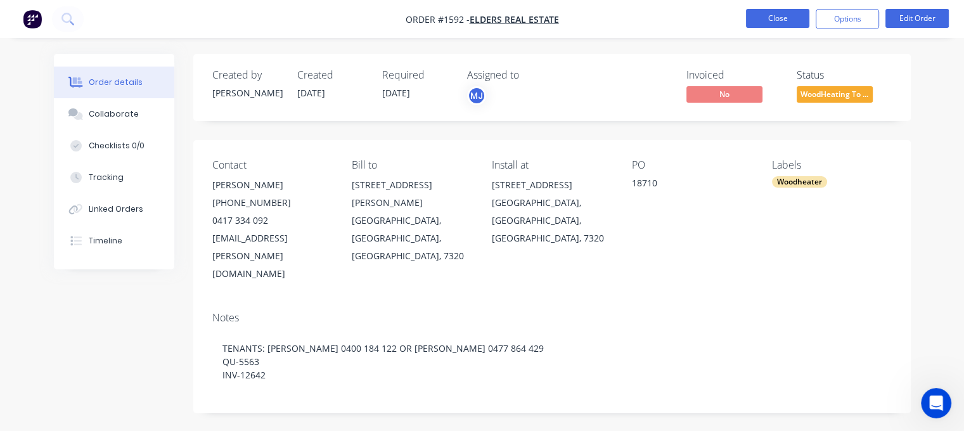
click at [780, 25] on button "Close" at bounding box center [777, 18] width 63 height 19
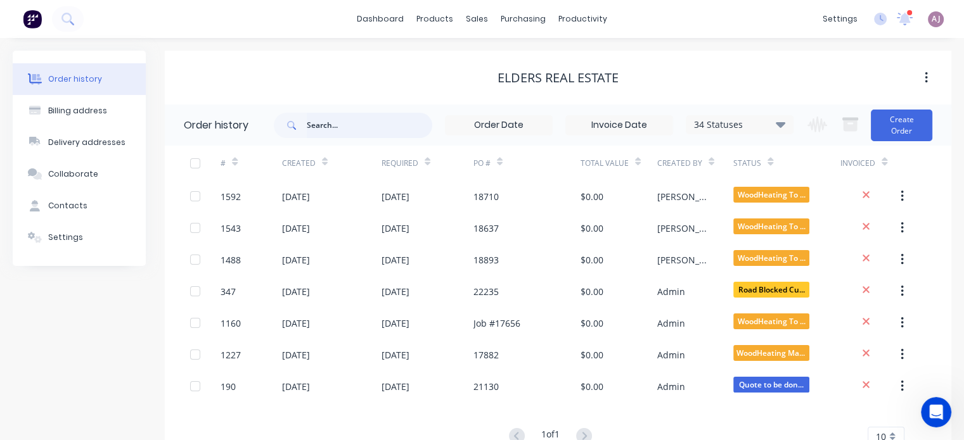
click at [329, 118] on input "text" at bounding box center [369, 125] width 125 height 25
type input "15"
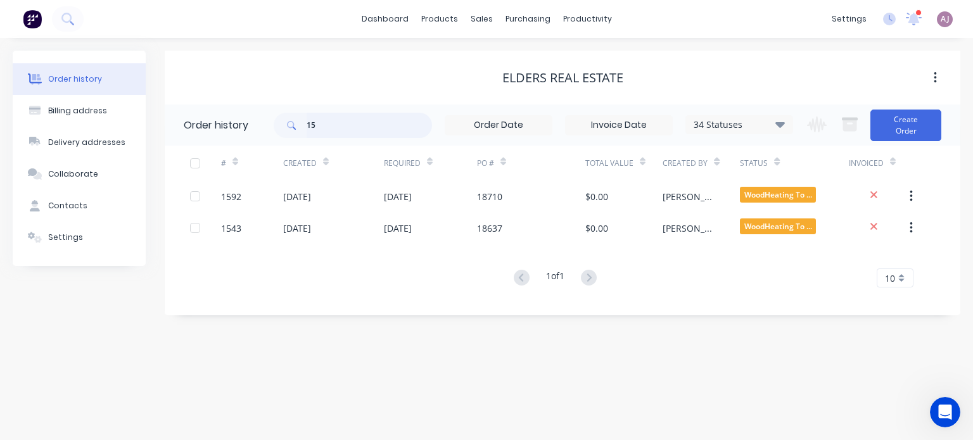
click at [323, 126] on input "15" at bounding box center [369, 125] width 125 height 25
type input "1539"
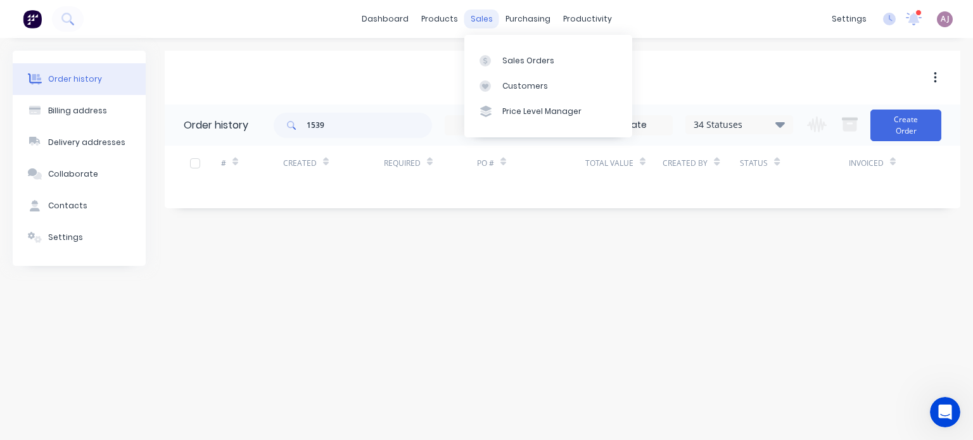
click at [489, 18] on div "sales" at bounding box center [481, 19] width 35 height 19
click at [502, 62] on div "Sales Orders" at bounding box center [528, 60] width 52 height 11
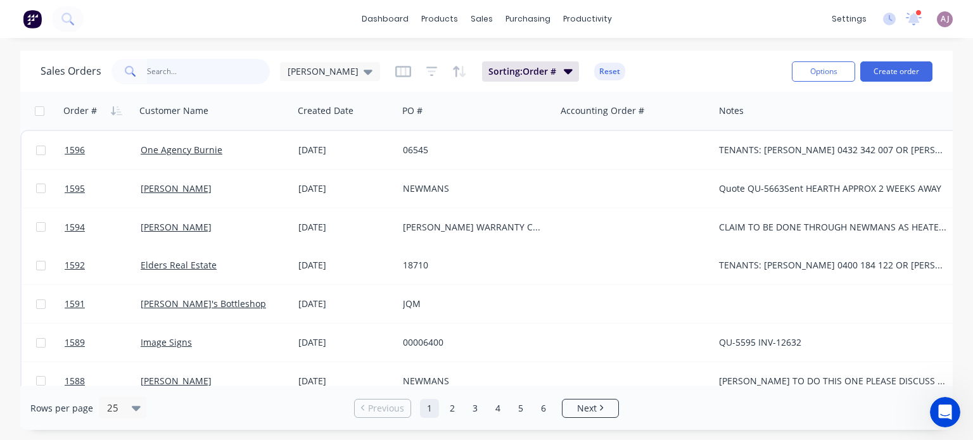
click at [185, 77] on input "text" at bounding box center [209, 71] width 124 height 25
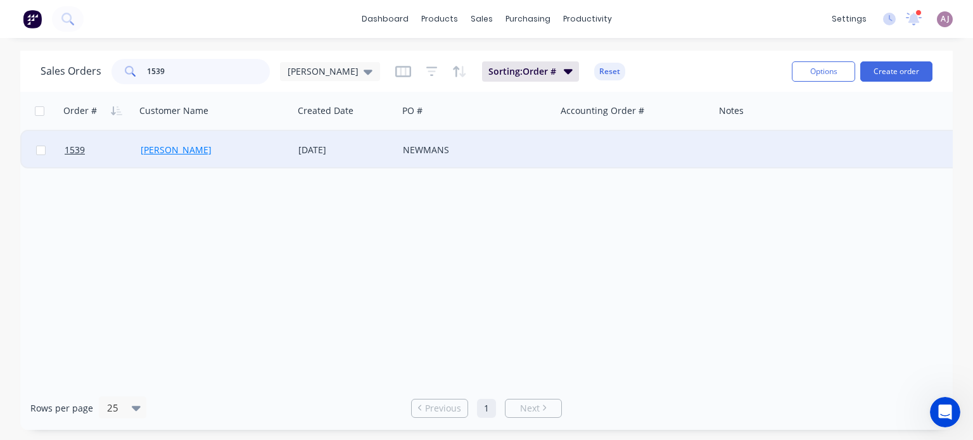
type input "1539"
click at [182, 144] on link "[PERSON_NAME]" at bounding box center [176, 150] width 71 height 12
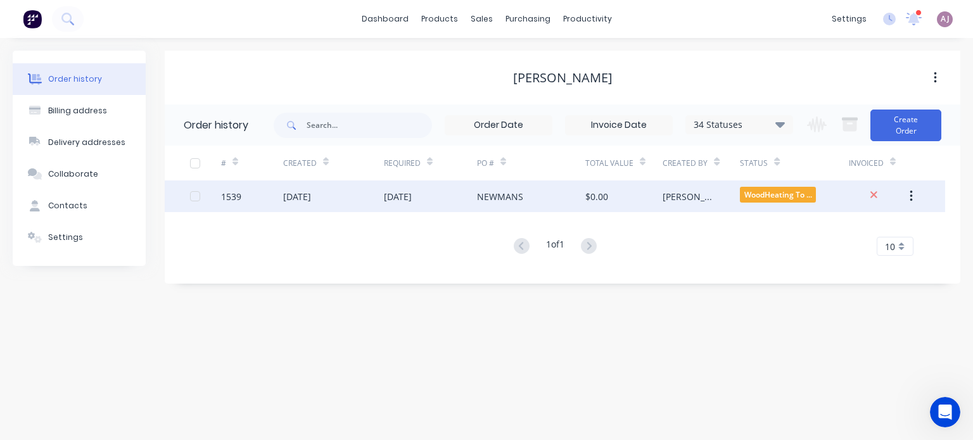
click at [412, 201] on div "[DATE]" at bounding box center [398, 196] width 28 height 13
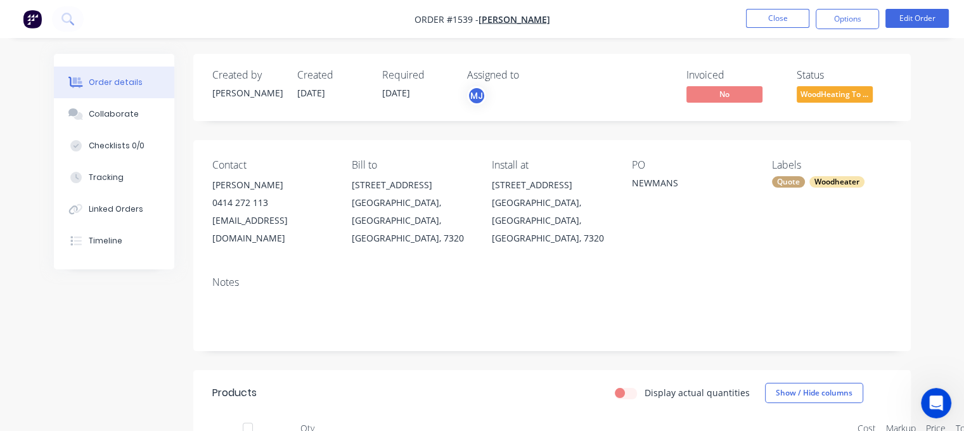
click at [224, 219] on div "[EMAIL_ADDRESS][DOMAIN_NAME]" at bounding box center [272, 229] width 120 height 35
copy div "[EMAIL_ADDRESS][DOMAIN_NAME]"
click at [236, 202] on div "0414 272 113" at bounding box center [272, 203] width 120 height 18
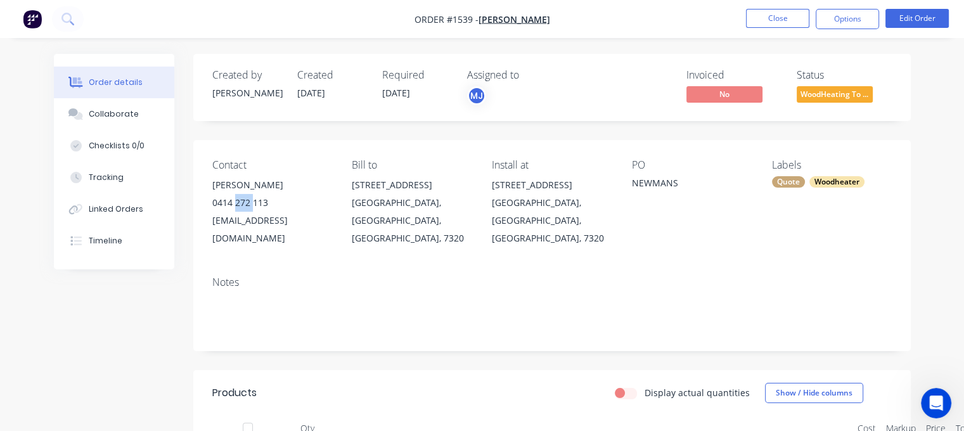
click at [236, 202] on div "0414 272 113" at bounding box center [272, 203] width 120 height 18
click at [236, 201] on div "0414 272 113" at bounding box center [272, 203] width 120 height 18
copy div "0414 272 113"
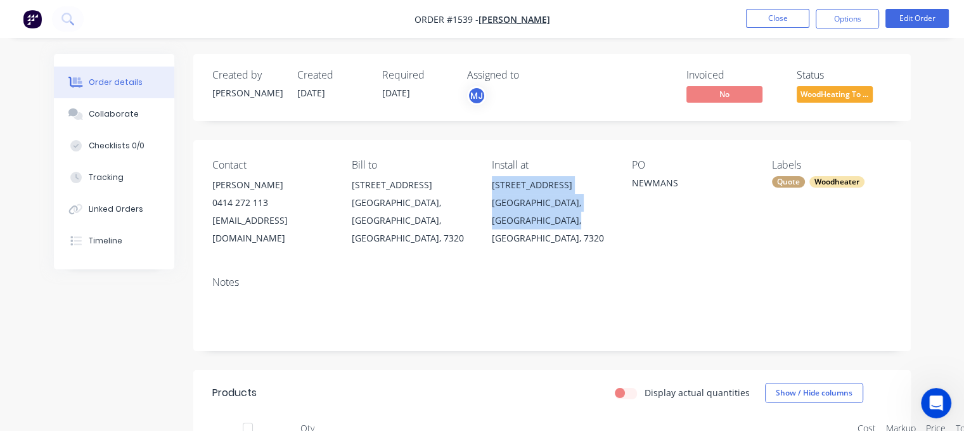
drag, startPoint x: 493, startPoint y: 182, endPoint x: 568, endPoint y: 231, distance: 89.3
click at [568, 231] on div "Contact [PERSON_NAME] [PHONE_NUMBER] [EMAIL_ADDRESS][DOMAIN_NAME] Bill to [STRE…" at bounding box center [551, 203] width 717 height 126
copy div "[STREET_ADDRESS]"
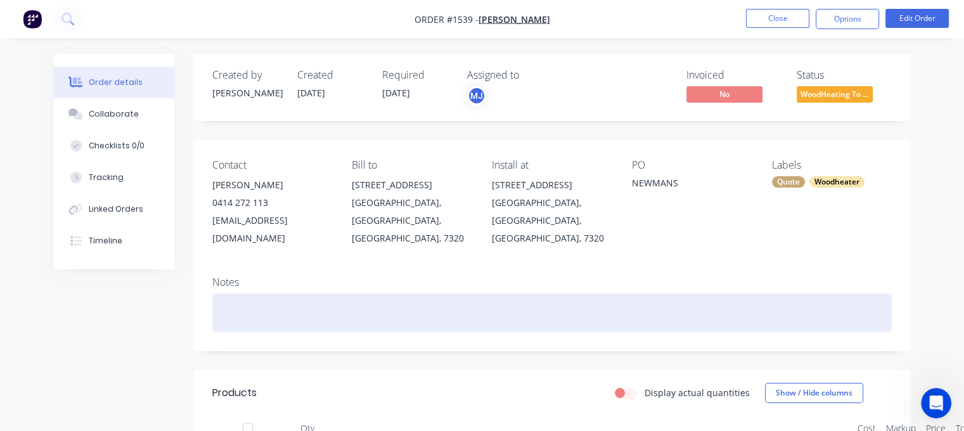
click at [243, 293] on div at bounding box center [551, 312] width 679 height 39
paste div
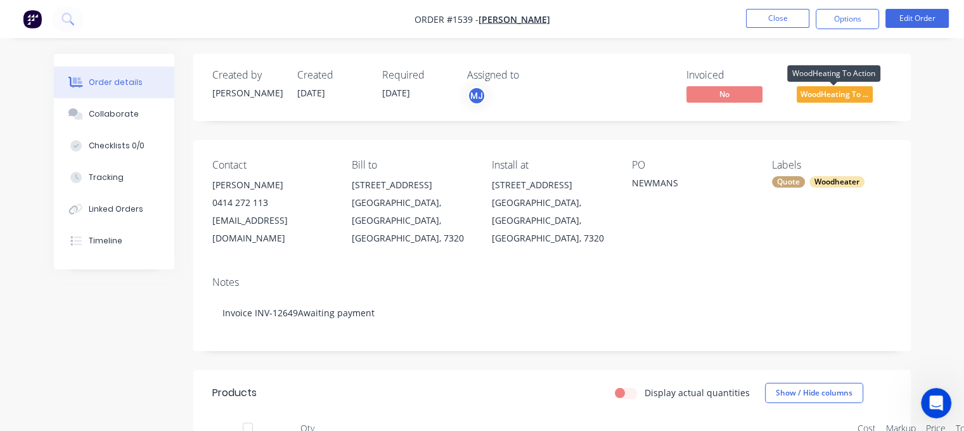
click at [847, 96] on span "WoodHeating To ..." at bounding box center [834, 94] width 76 height 16
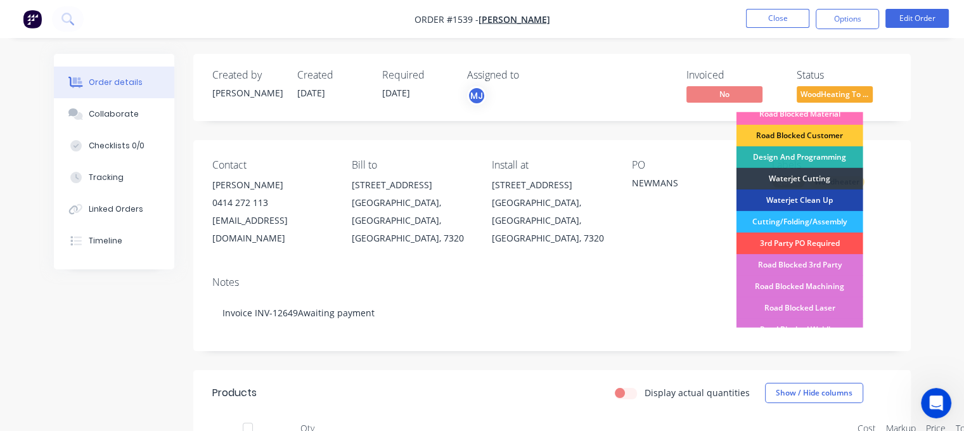
scroll to position [389, 0]
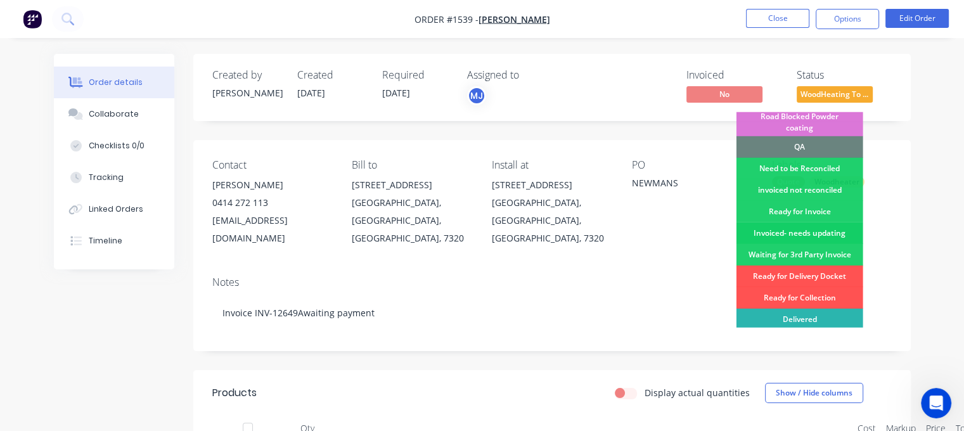
click at [811, 222] on div "Invoiced- needs updating" at bounding box center [799, 233] width 127 height 22
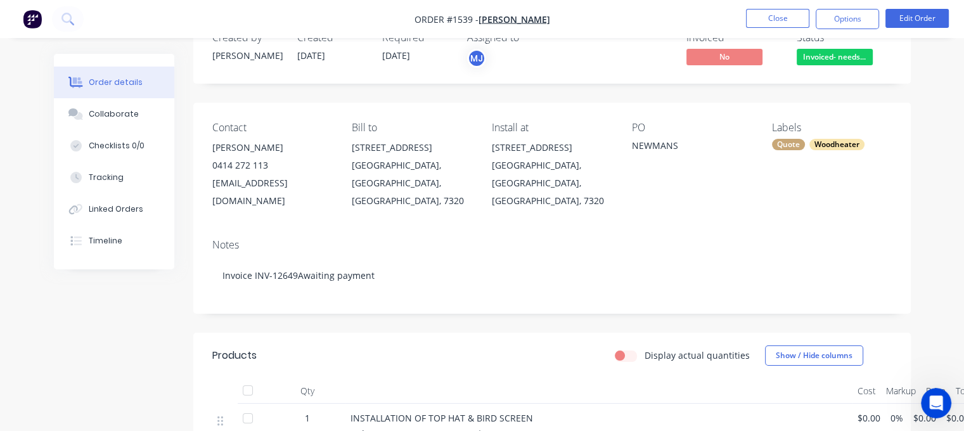
scroll to position [0, 0]
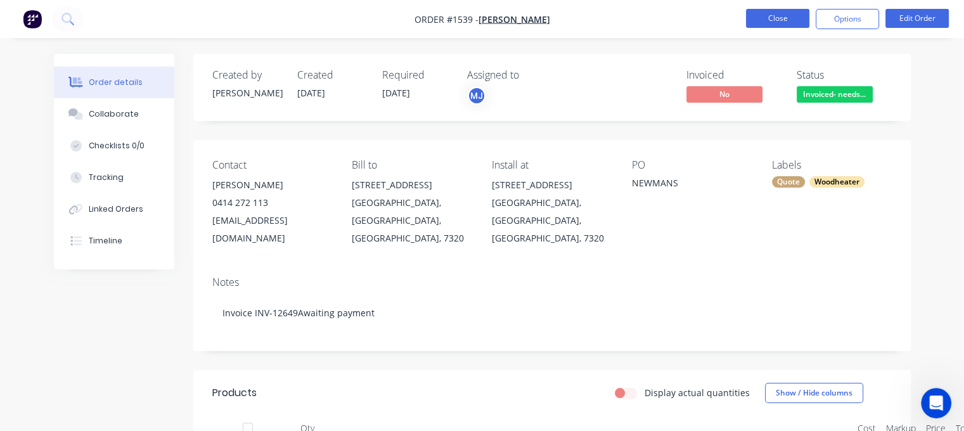
click at [778, 17] on button "Close" at bounding box center [777, 18] width 63 height 19
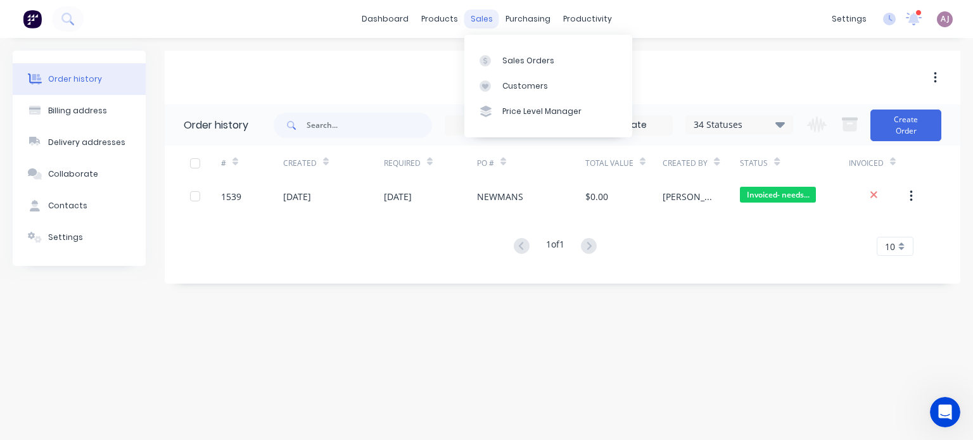
click at [484, 15] on div "sales" at bounding box center [481, 19] width 35 height 19
click at [507, 57] on div "Sales Orders" at bounding box center [528, 60] width 52 height 11
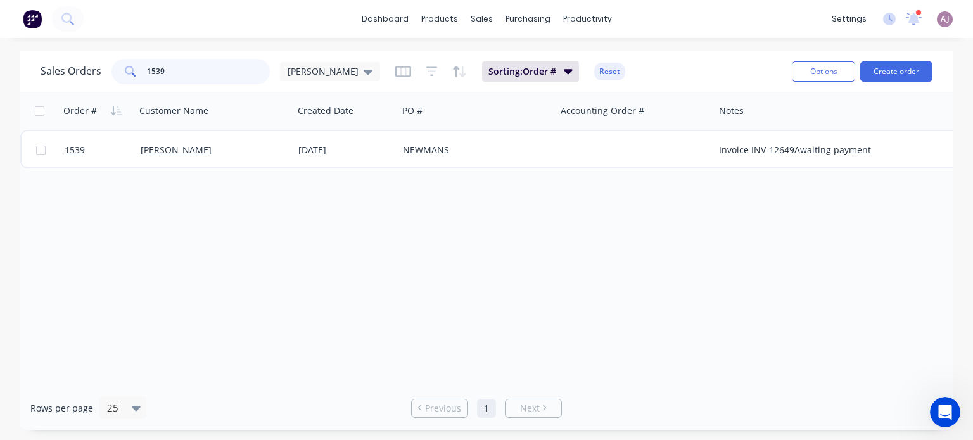
click at [153, 69] on input "1539" at bounding box center [209, 71] width 124 height 25
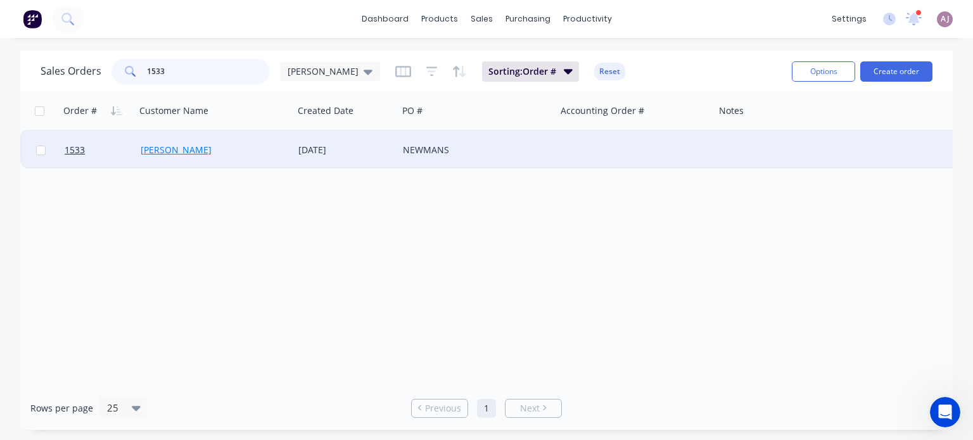
type input "1533"
click at [174, 151] on link "[PERSON_NAME]" at bounding box center [176, 150] width 71 height 12
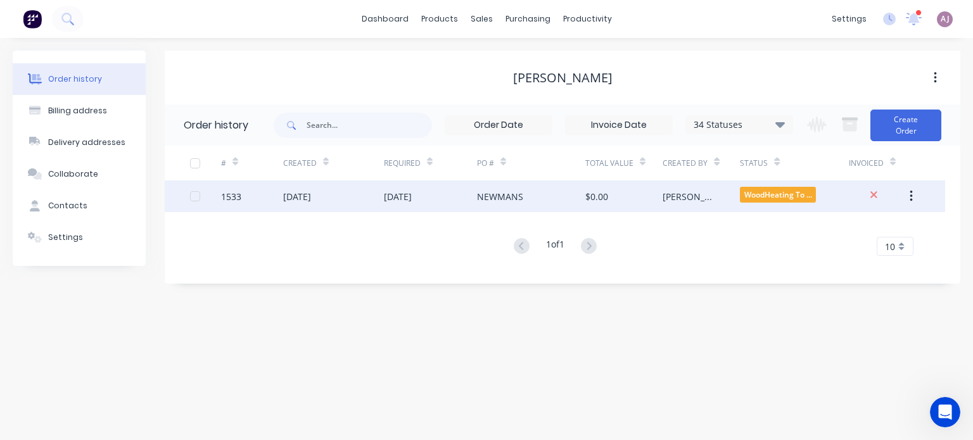
click at [340, 197] on div "[DATE]" at bounding box center [333, 197] width 101 height 32
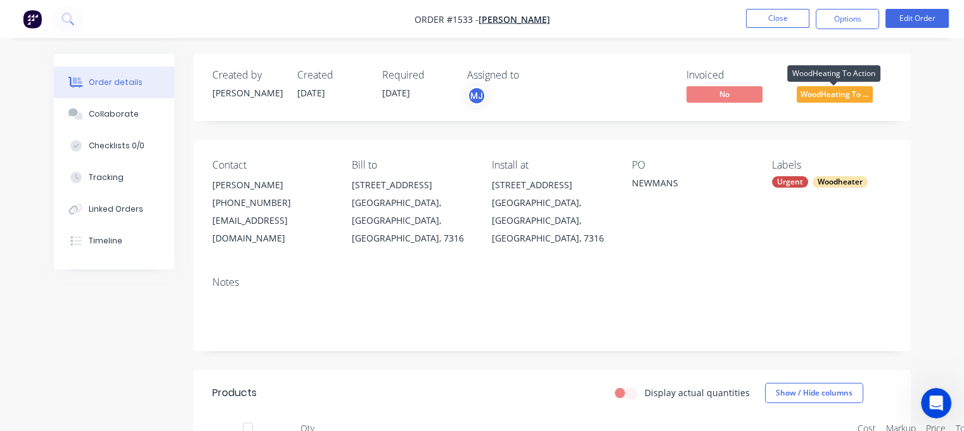
click at [844, 86] on span "WoodHeating To ..." at bounding box center [834, 94] width 76 height 16
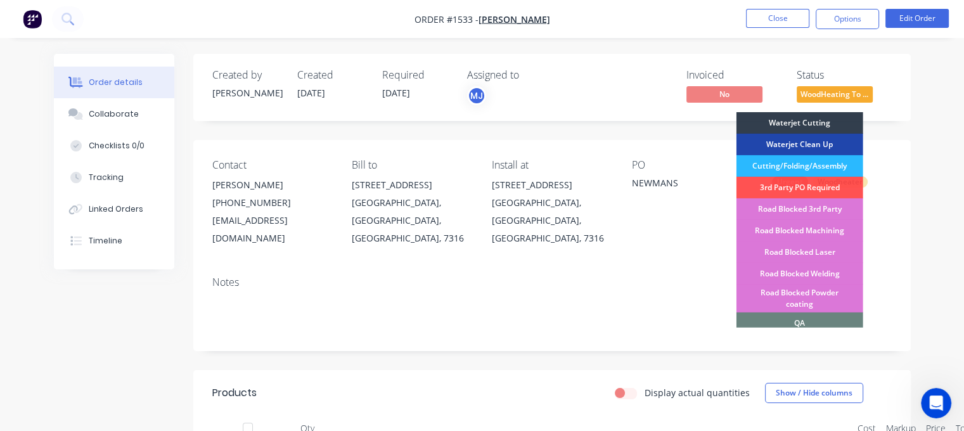
scroll to position [389, 0]
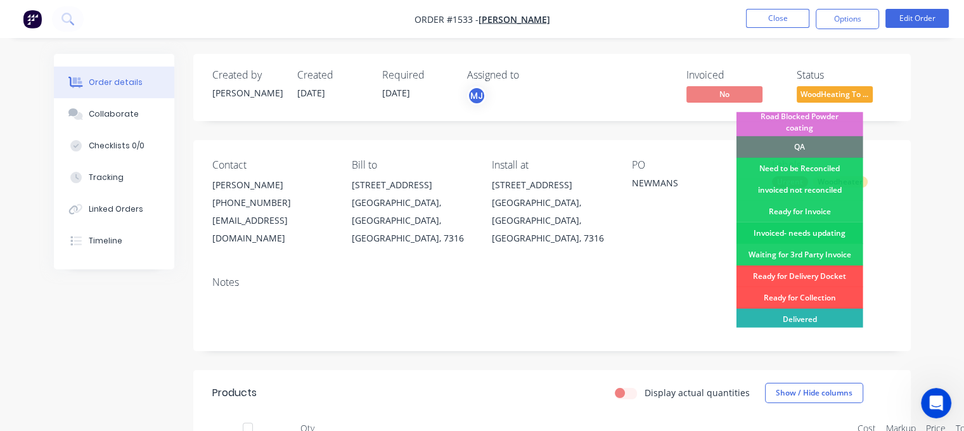
click at [806, 222] on div "Invoiced- needs updating" at bounding box center [799, 233] width 127 height 22
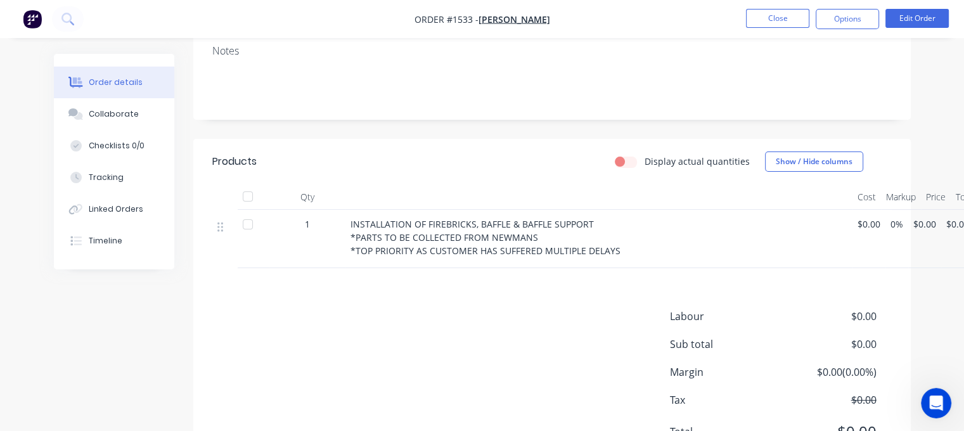
scroll to position [253, 0]
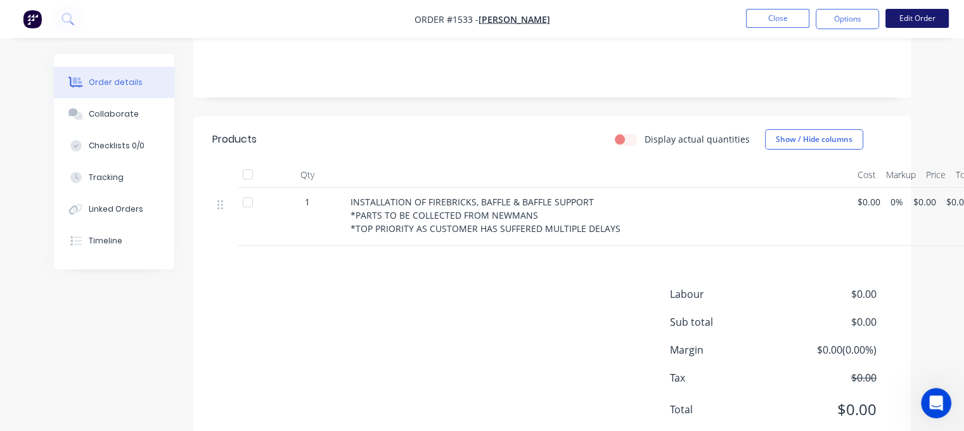
click at [901, 16] on button "Edit Order" at bounding box center [916, 18] width 63 height 19
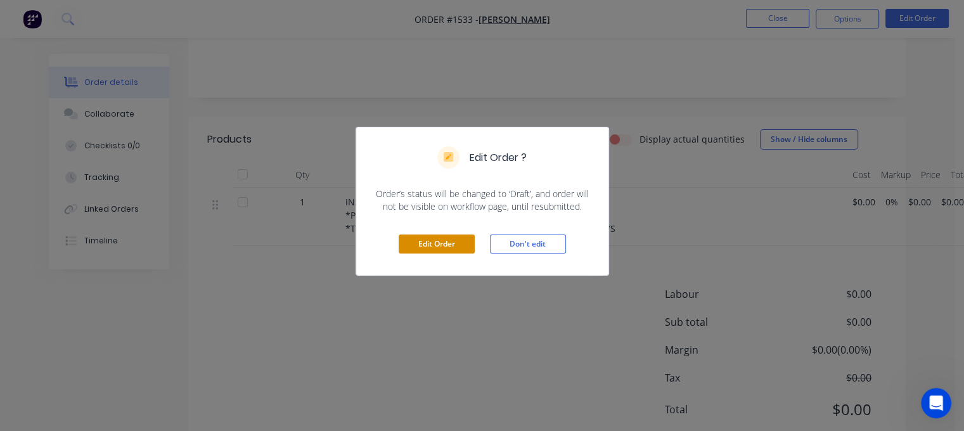
click at [448, 239] on button "Edit Order" at bounding box center [436, 243] width 76 height 19
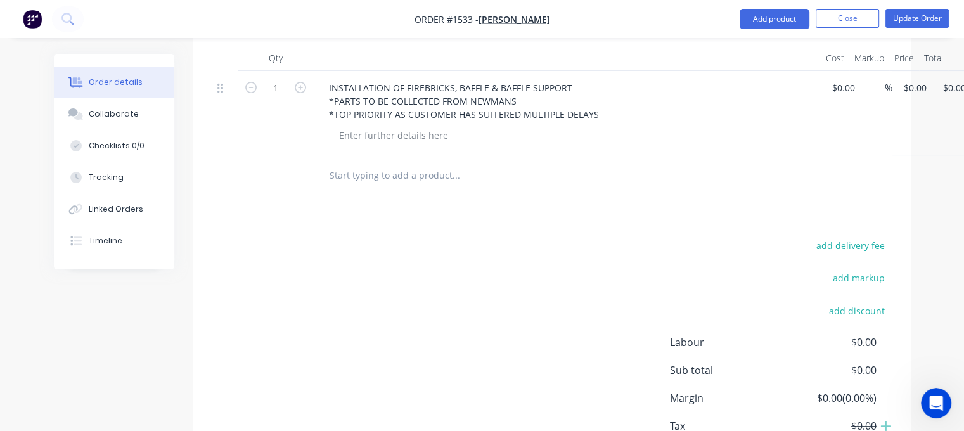
scroll to position [315, 0]
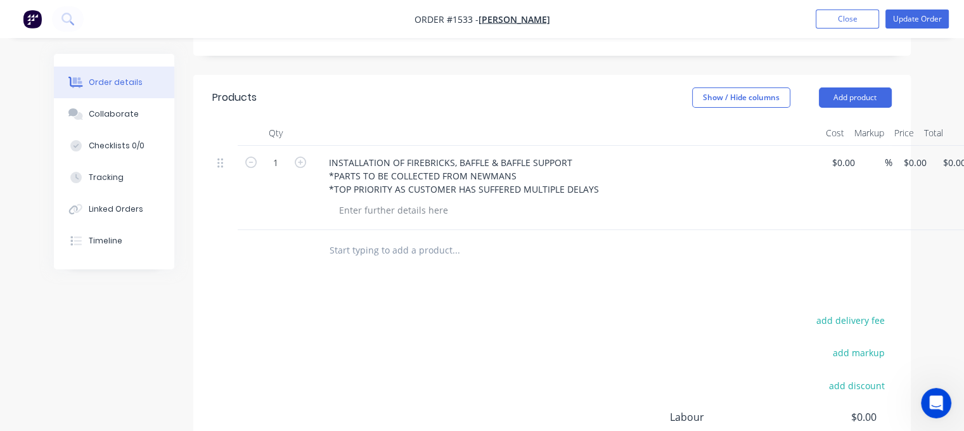
click at [368, 238] on input "text" at bounding box center [455, 250] width 253 height 25
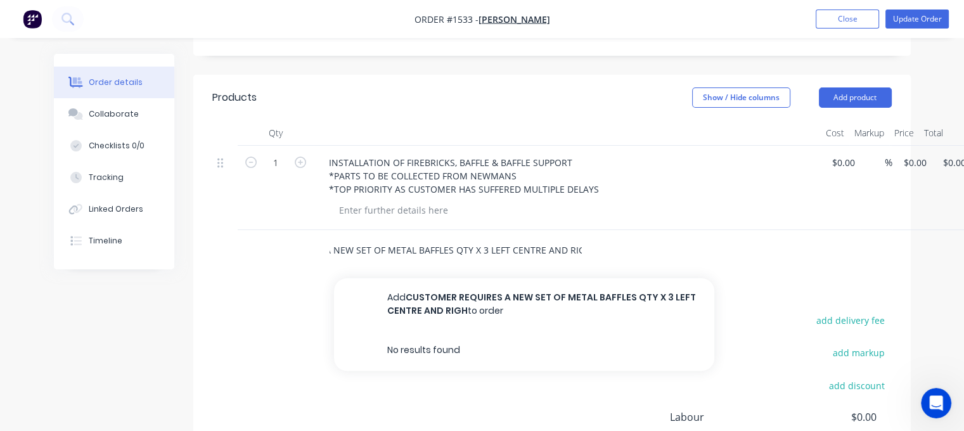
scroll to position [0, 105]
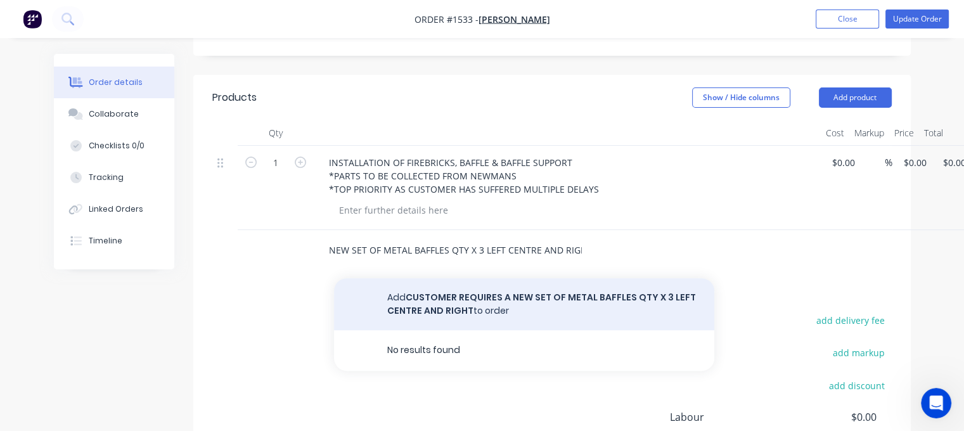
type input "CUSTOMER REQUIRES A NEW SET OF METAL BAFFLES QTY X 3 LEFT CENTRE AND RIGHT"
click at [453, 278] on button "Add CUSTOMER REQUIRES A NEW SET OF METAL BAFFLES QTY X 3 LEFT CENTRE AND RIGHT …" at bounding box center [524, 304] width 380 height 52
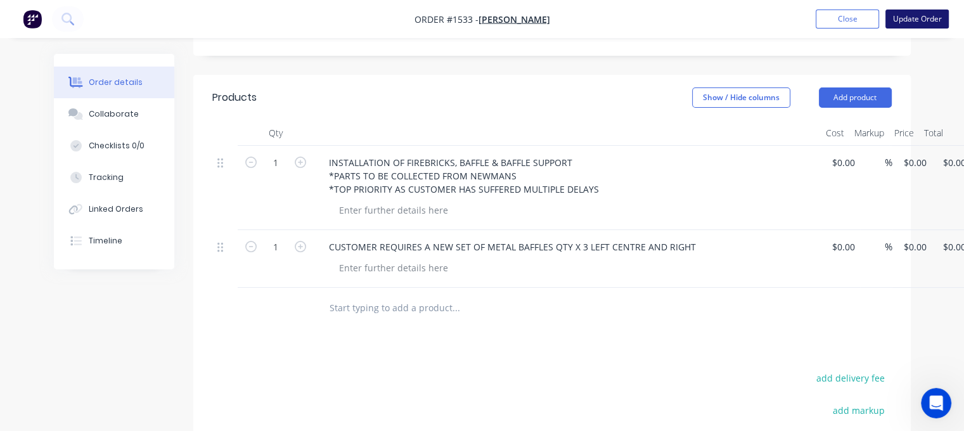
click at [909, 16] on button "Update Order" at bounding box center [916, 19] width 63 height 19
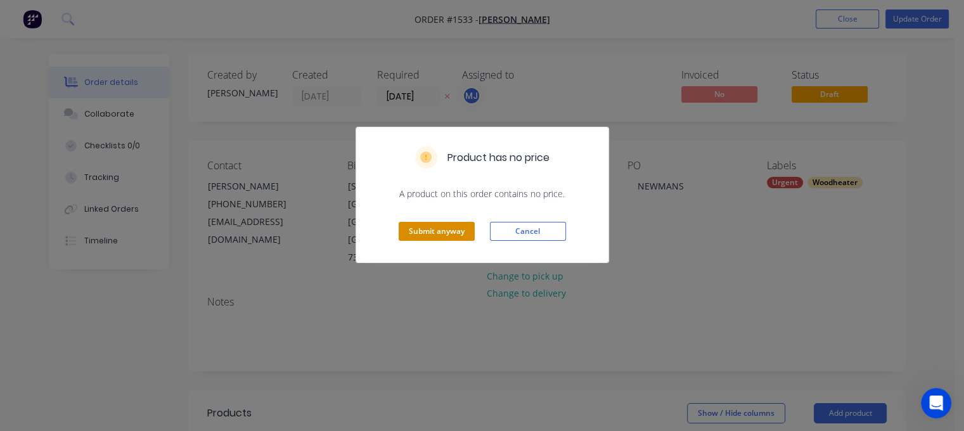
click at [421, 232] on button "Submit anyway" at bounding box center [436, 231] width 76 height 19
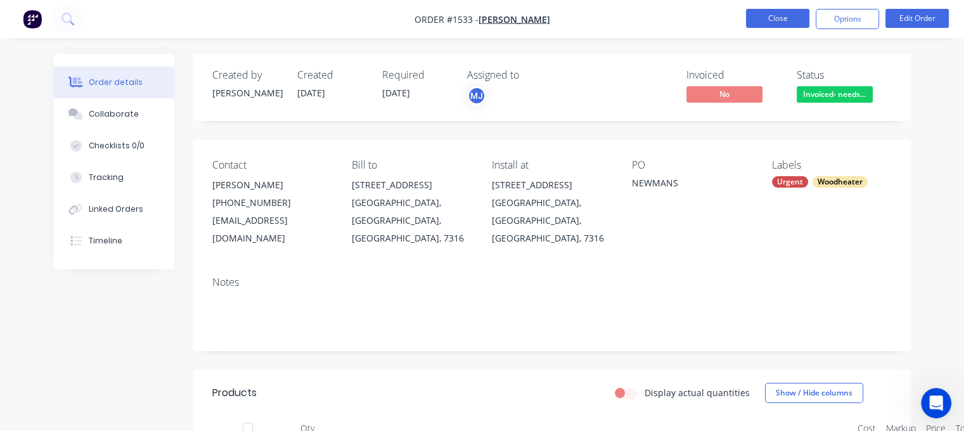
click at [774, 21] on button "Close" at bounding box center [777, 18] width 63 height 19
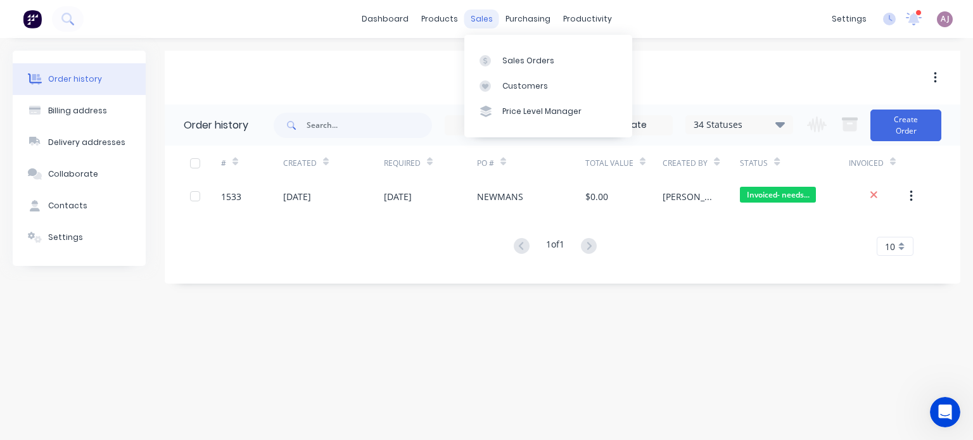
click at [481, 22] on div "sales" at bounding box center [481, 19] width 35 height 19
click at [529, 58] on div "Sales Orders" at bounding box center [528, 60] width 52 height 11
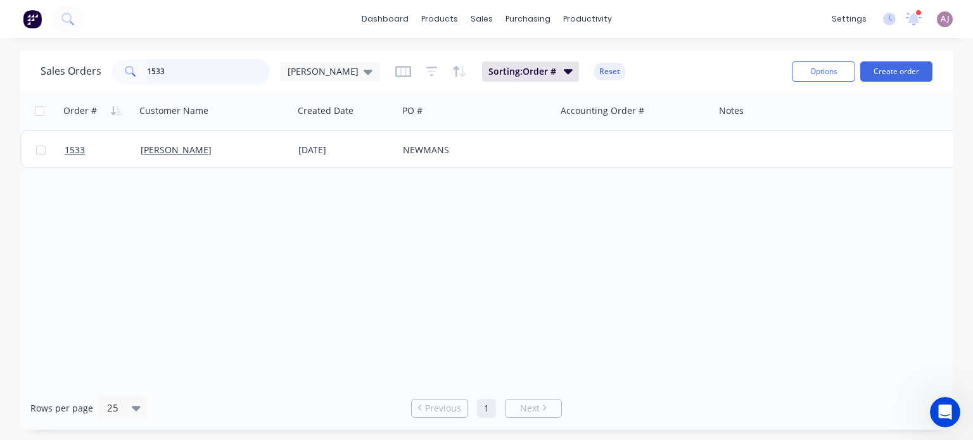
click at [174, 67] on input "1533" at bounding box center [209, 71] width 124 height 25
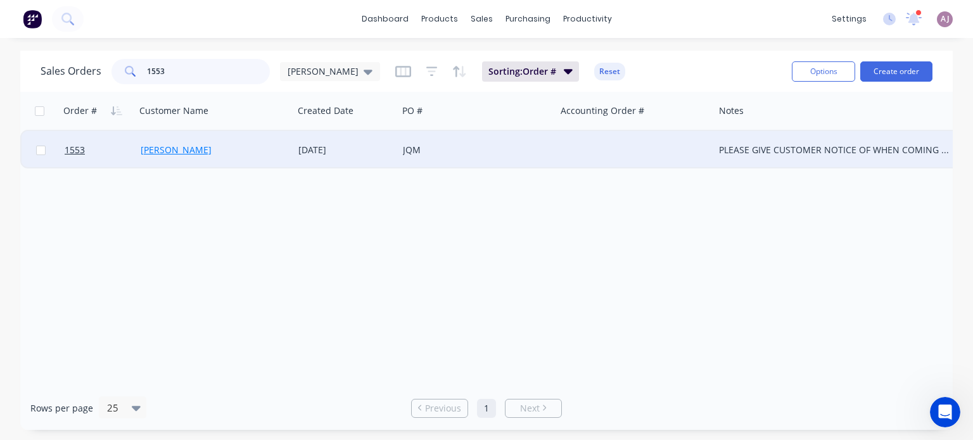
type input "1553"
click at [168, 151] on link "[PERSON_NAME]" at bounding box center [176, 150] width 71 height 12
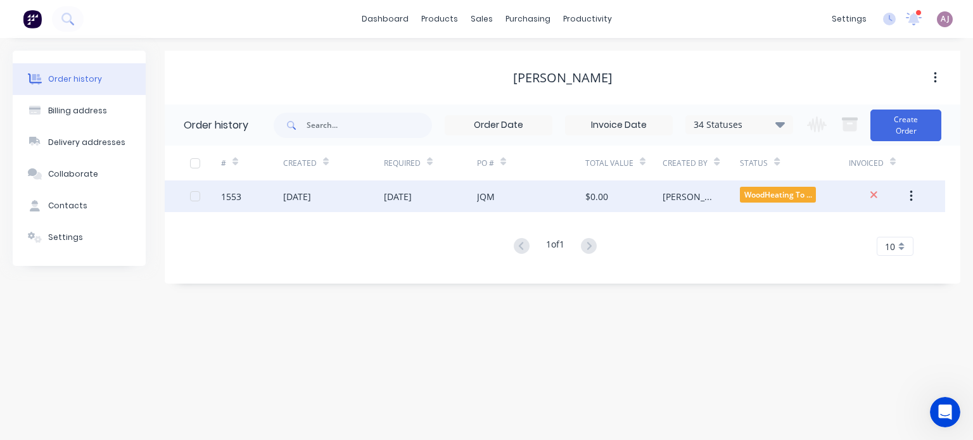
click at [311, 195] on div "[DATE]" at bounding box center [297, 196] width 28 height 13
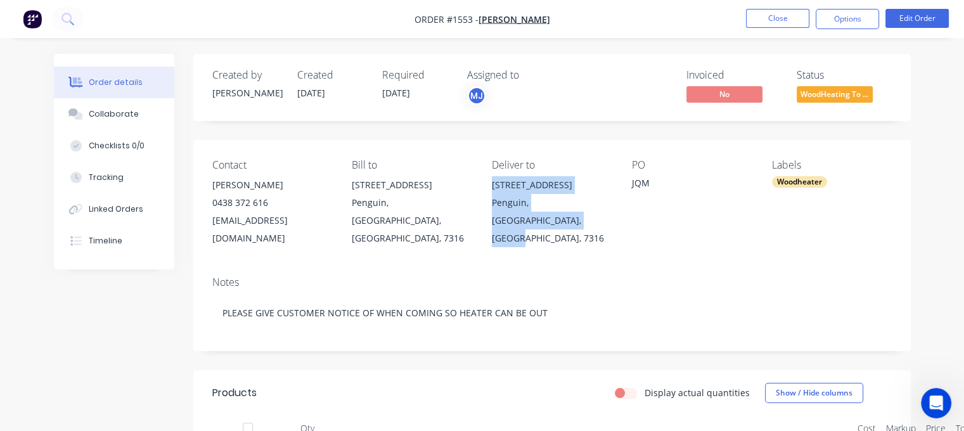
drag, startPoint x: 489, startPoint y: 184, endPoint x: 613, endPoint y: 226, distance: 130.8
click at [613, 226] on div "Contact [PERSON_NAME] 0438 372 616 [EMAIL_ADDRESS][DOMAIN_NAME] Bill to [STREET…" at bounding box center [551, 203] width 717 height 126
copy div "[STREET_ADDRESS]"
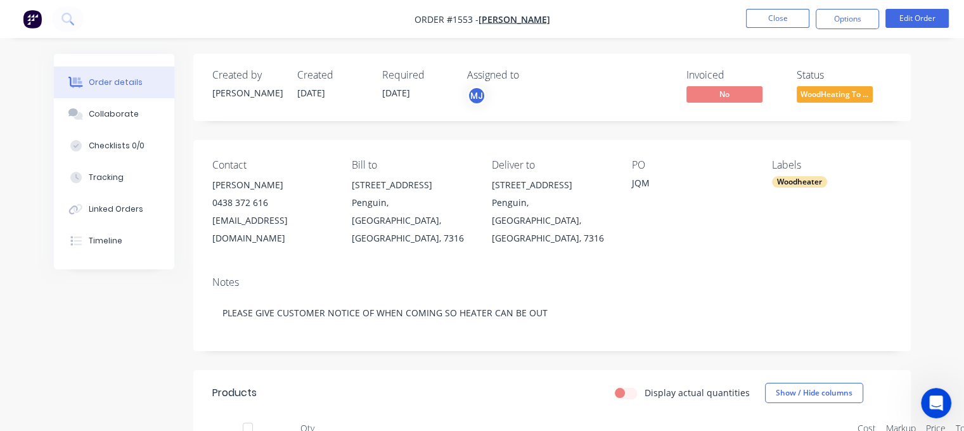
click at [238, 223] on div "[EMAIL_ADDRESS][DOMAIN_NAME]" at bounding box center [272, 229] width 120 height 35
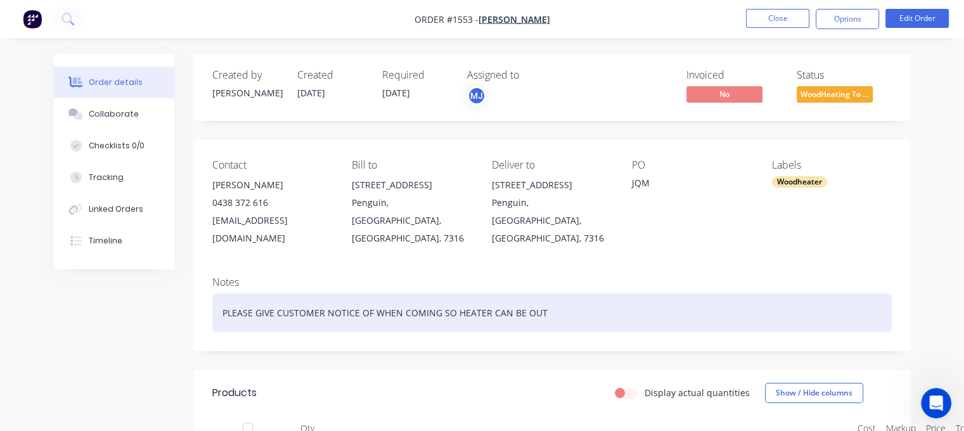
click at [223, 293] on div "PLEASE GIVE CUSTOMER NOTICE OF WHEN COMING SO HEATER CAN BE OUT" at bounding box center [551, 312] width 679 height 39
paste div
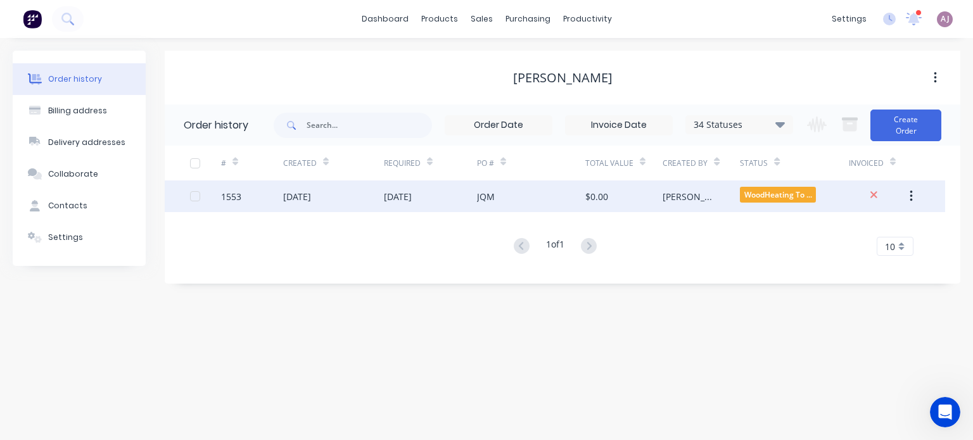
click at [311, 201] on div "[DATE]" at bounding box center [297, 196] width 28 height 13
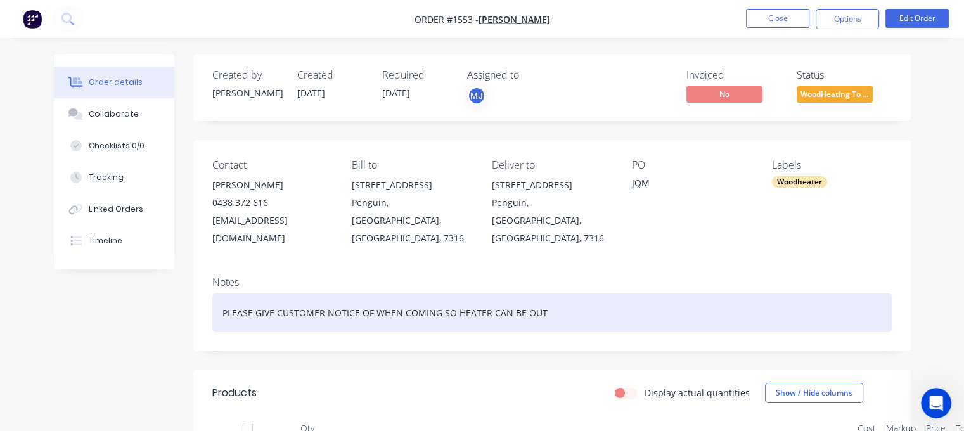
click at [223, 301] on div "PLEASE GIVE CUSTOMER NOTICE OF WHEN COMING SO HEATER CAN BE OUT" at bounding box center [551, 312] width 679 height 39
paste div
click at [295, 305] on div "Quote QU-5664SentPLEASE GIVE CUSTOMER NOTICE OF WHEN COMING SO HEATER CAN BE OUT" at bounding box center [551, 312] width 679 height 39
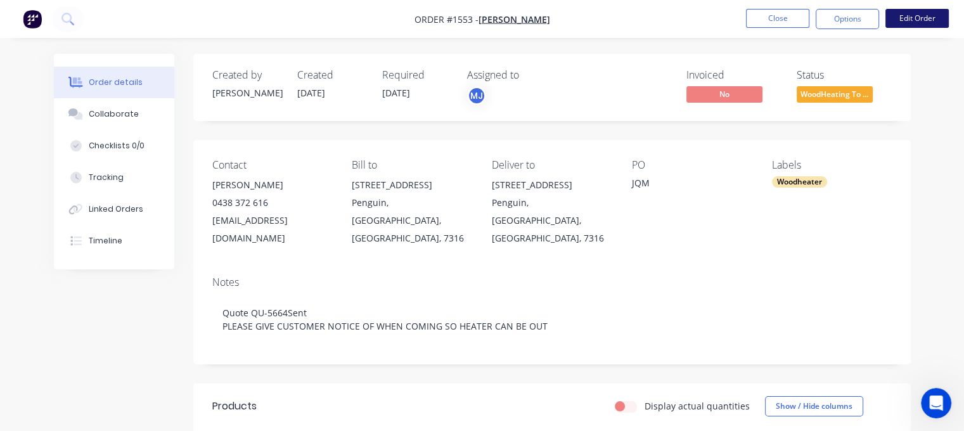
click at [917, 13] on button "Edit Order" at bounding box center [916, 18] width 63 height 19
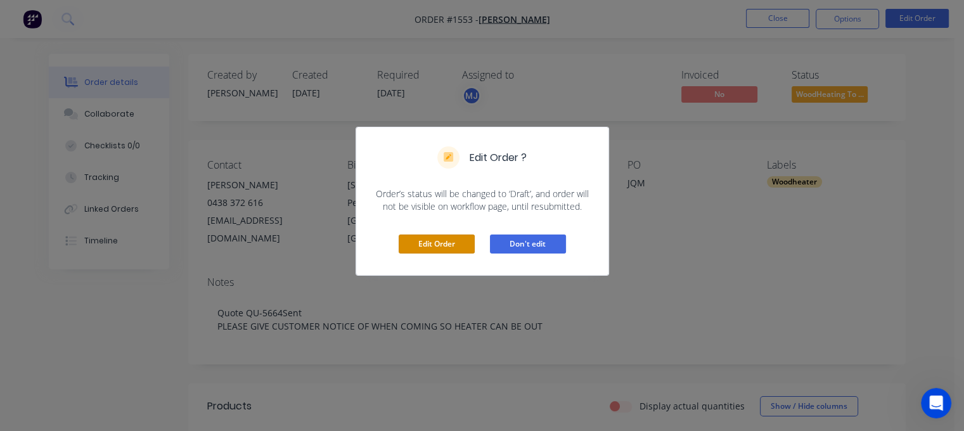
drag, startPoint x: 440, startPoint y: 246, endPoint x: 518, endPoint y: 230, distance: 80.3
click at [441, 246] on button "Edit Order" at bounding box center [436, 243] width 76 height 19
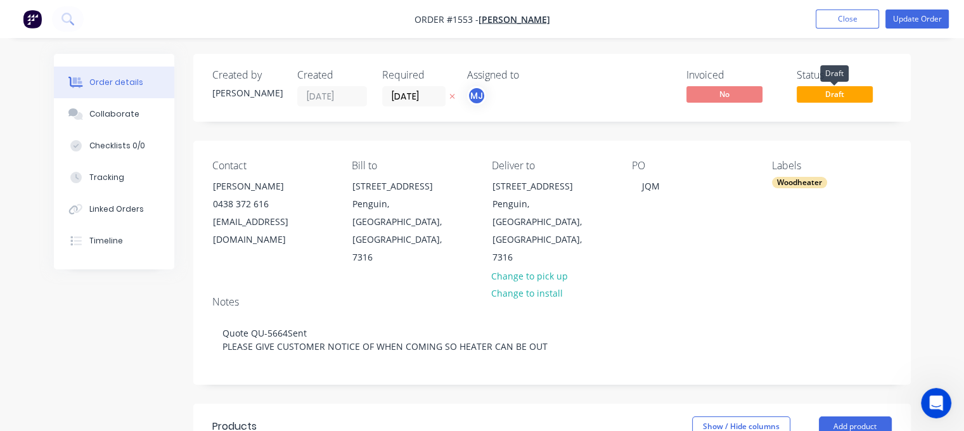
click at [812, 92] on span "Draft" at bounding box center [834, 94] width 76 height 16
click at [831, 98] on span "Draft" at bounding box center [834, 94] width 76 height 16
click at [426, 98] on input "[DATE]" at bounding box center [414, 96] width 62 height 19
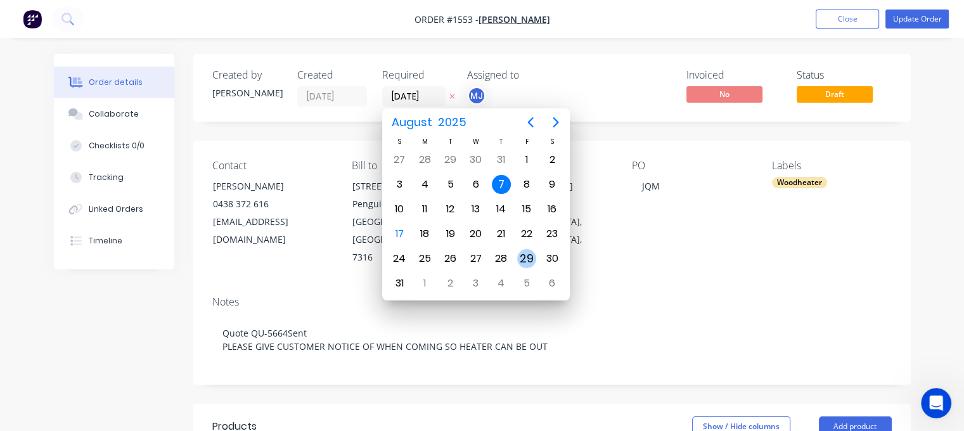
click at [529, 253] on div "29" at bounding box center [526, 258] width 19 height 19
type input "[DATE]"
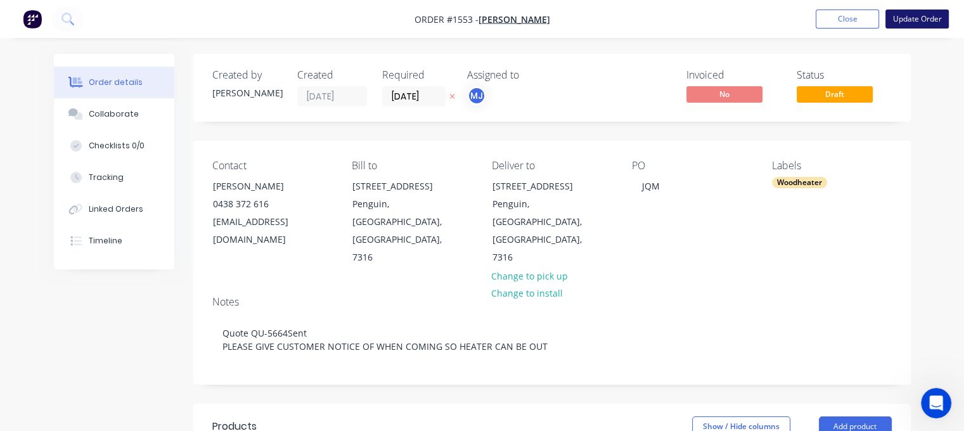
click at [915, 20] on button "Update Order" at bounding box center [916, 19] width 63 height 19
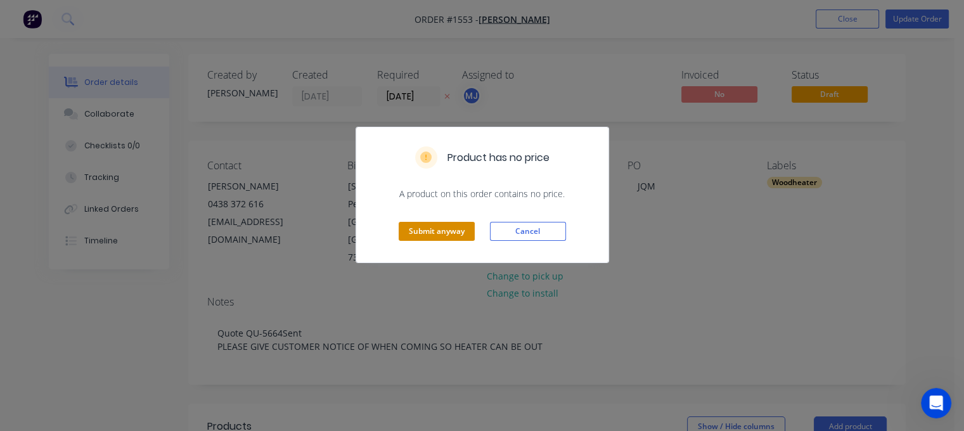
click at [440, 236] on button "Submit anyway" at bounding box center [436, 231] width 76 height 19
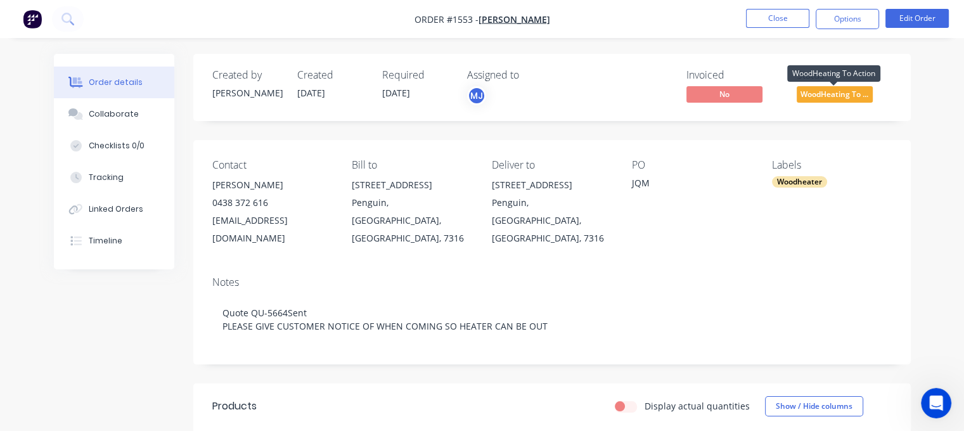
click at [824, 93] on span "WoodHeating To ..." at bounding box center [834, 94] width 76 height 16
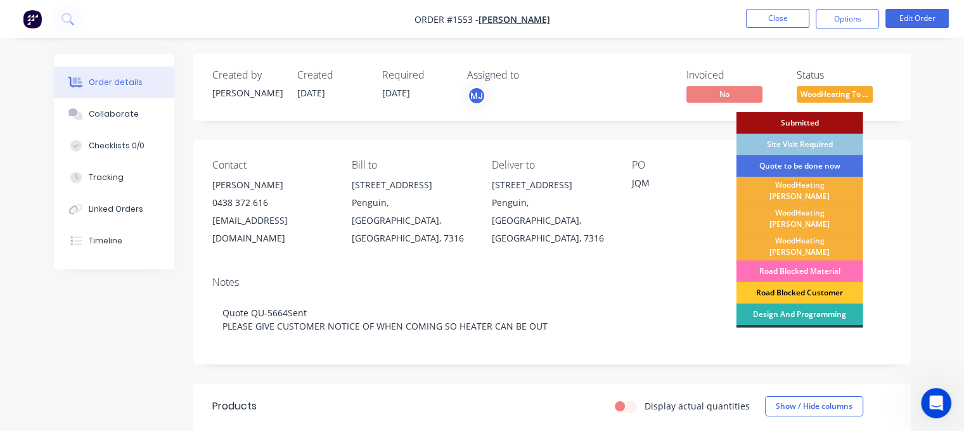
click at [773, 282] on div "Road Blocked Customer" at bounding box center [799, 293] width 127 height 22
